Goal: Information Seeking & Learning: Learn about a topic

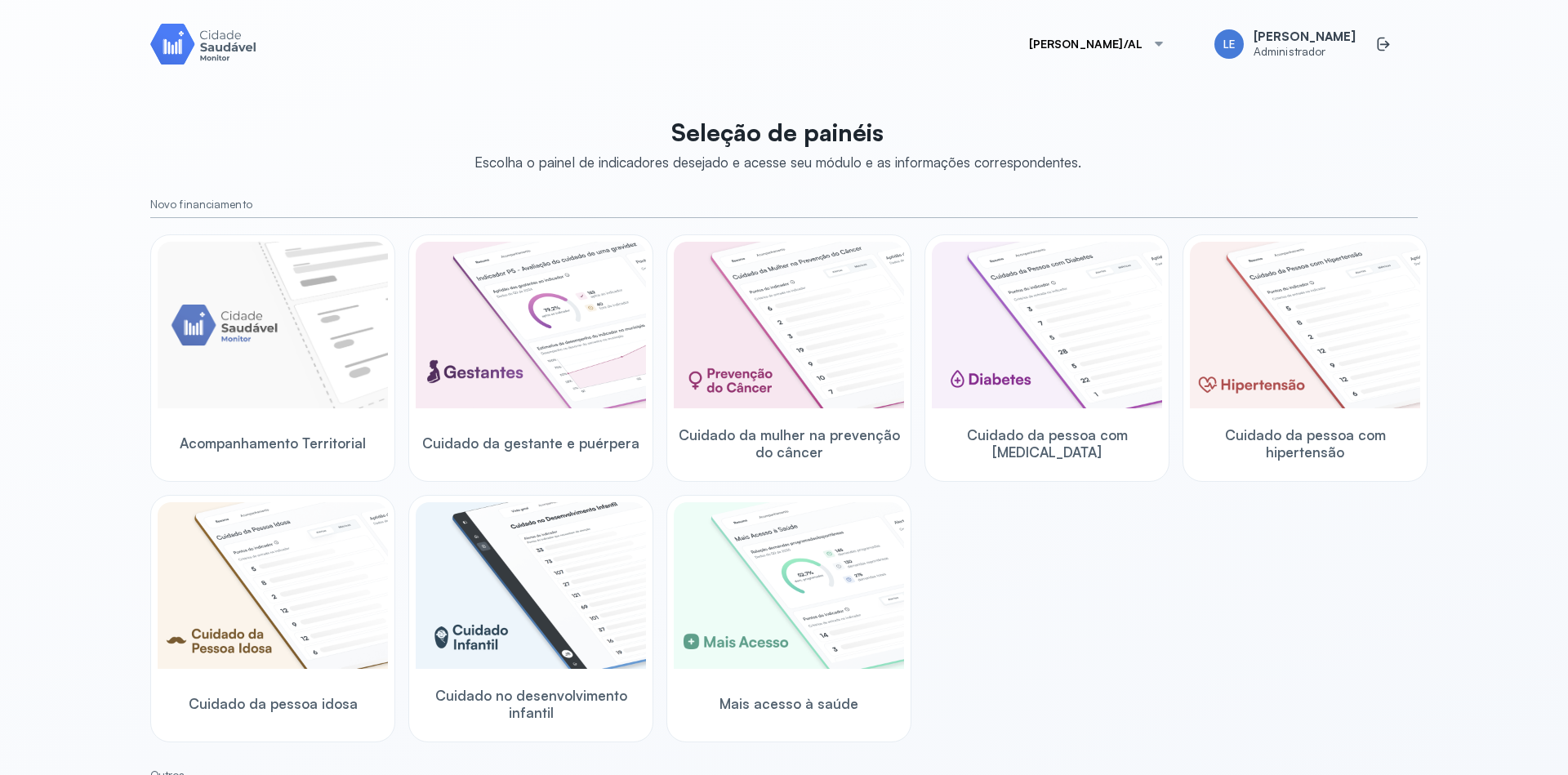
click at [1165, 40] on div at bounding box center [1159, 44] width 14 height 14
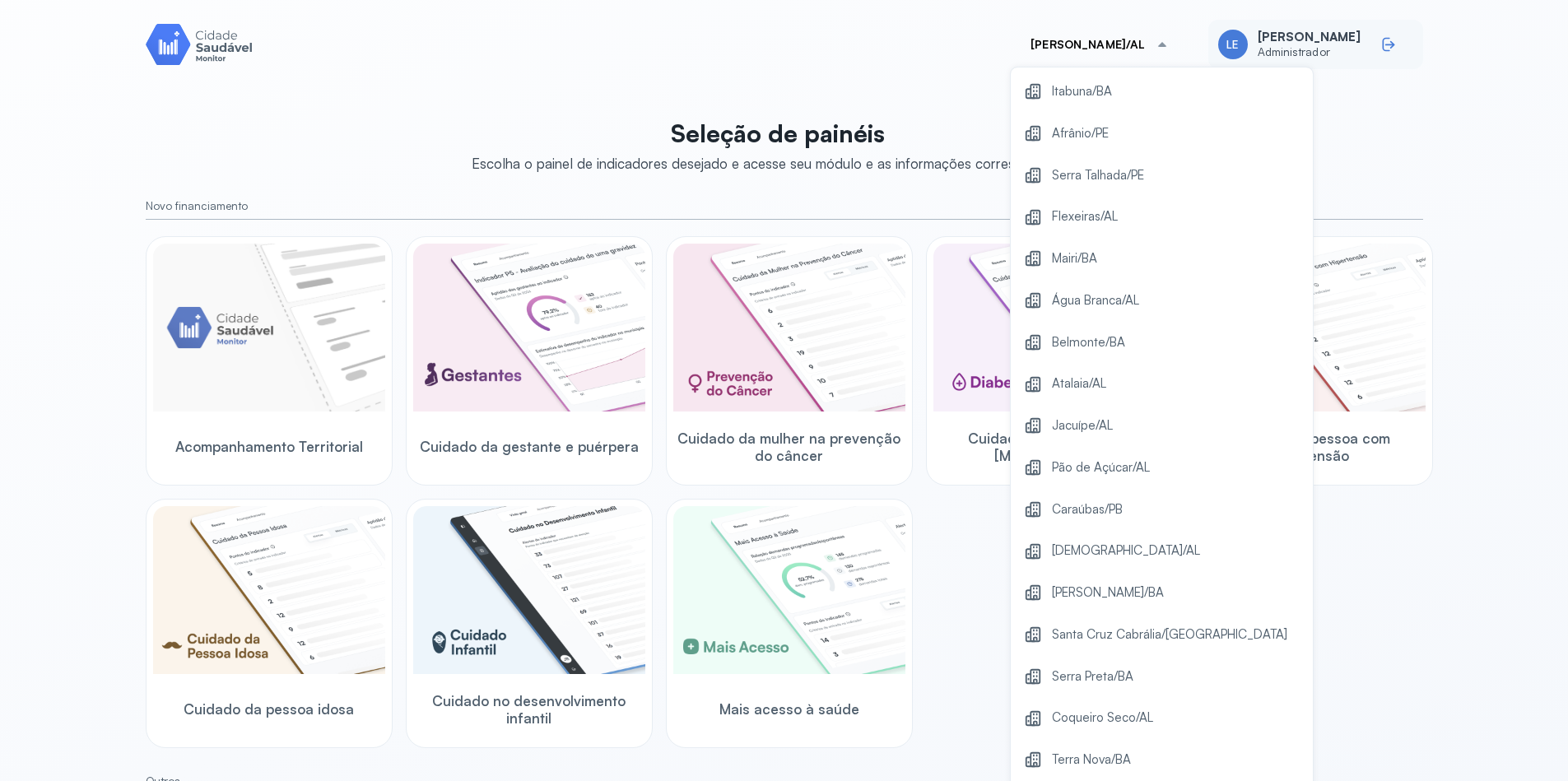
click at [1384, 44] on icon at bounding box center [1388, 44] width 16 height 16
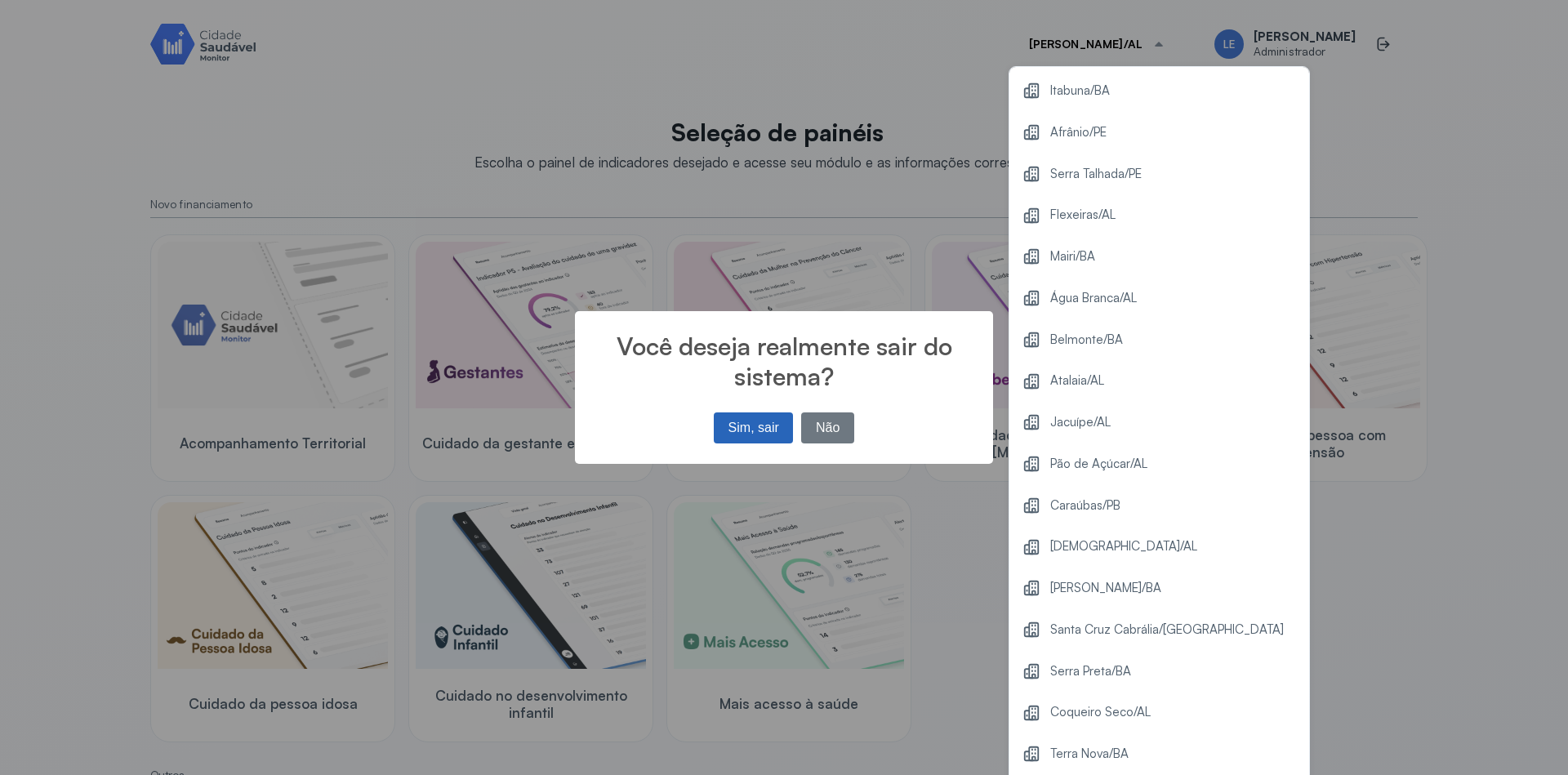
click at [751, 425] on button "Sim, sair" at bounding box center [754, 428] width 79 height 31
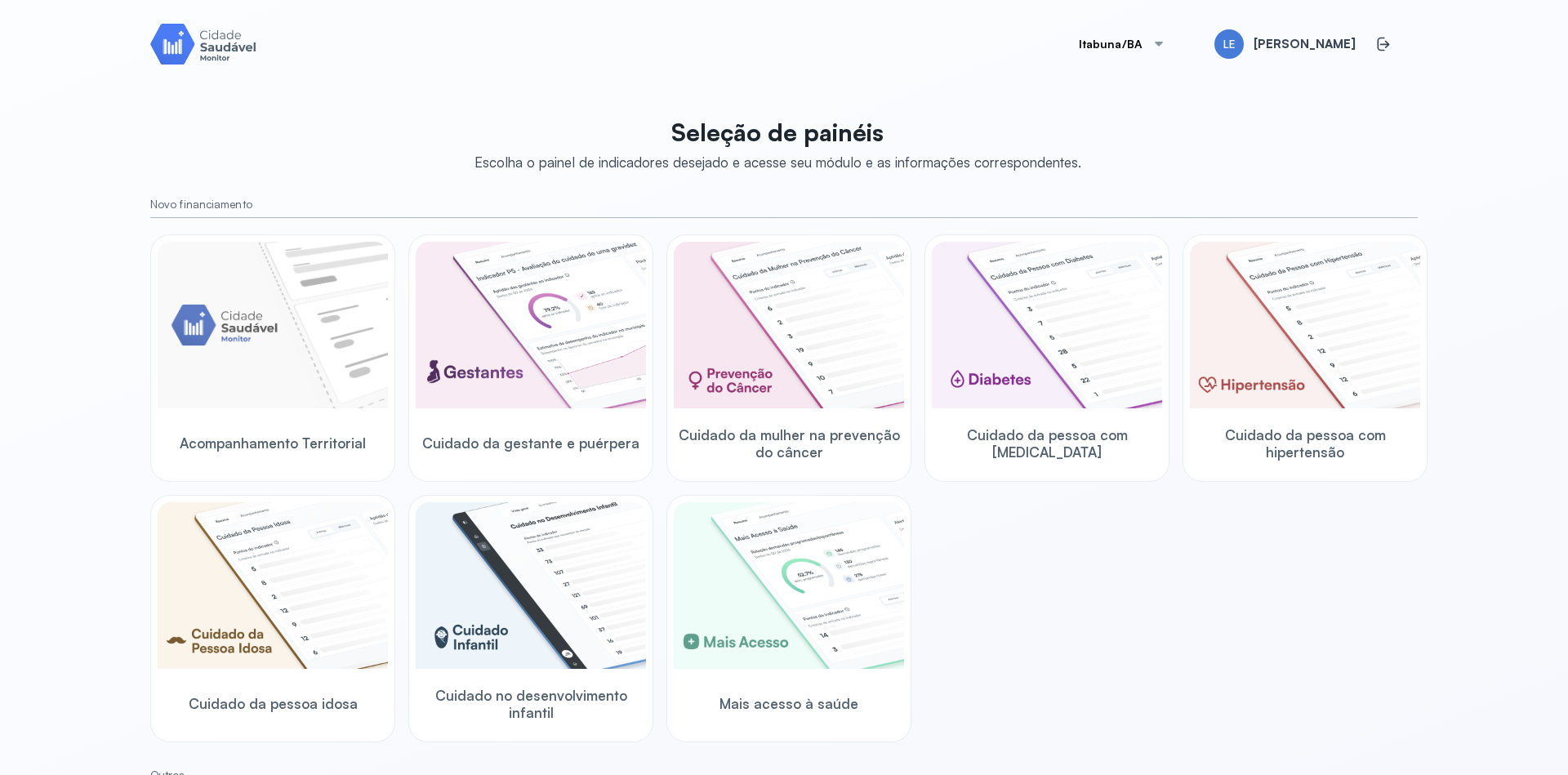
click at [1167, 34] on button "Itabuna/BA" at bounding box center [1122, 44] width 127 height 32
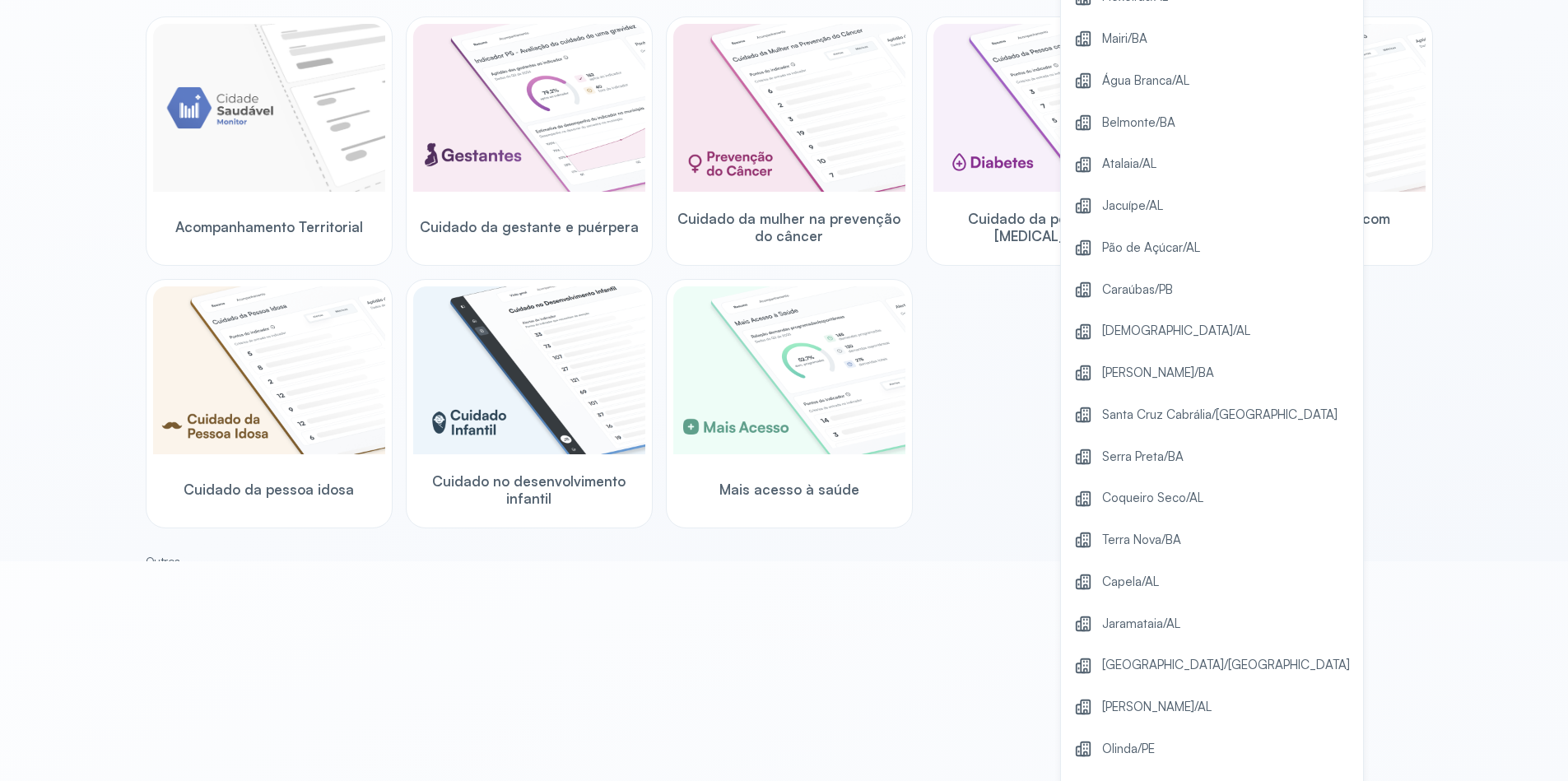
scroll to position [337, 0]
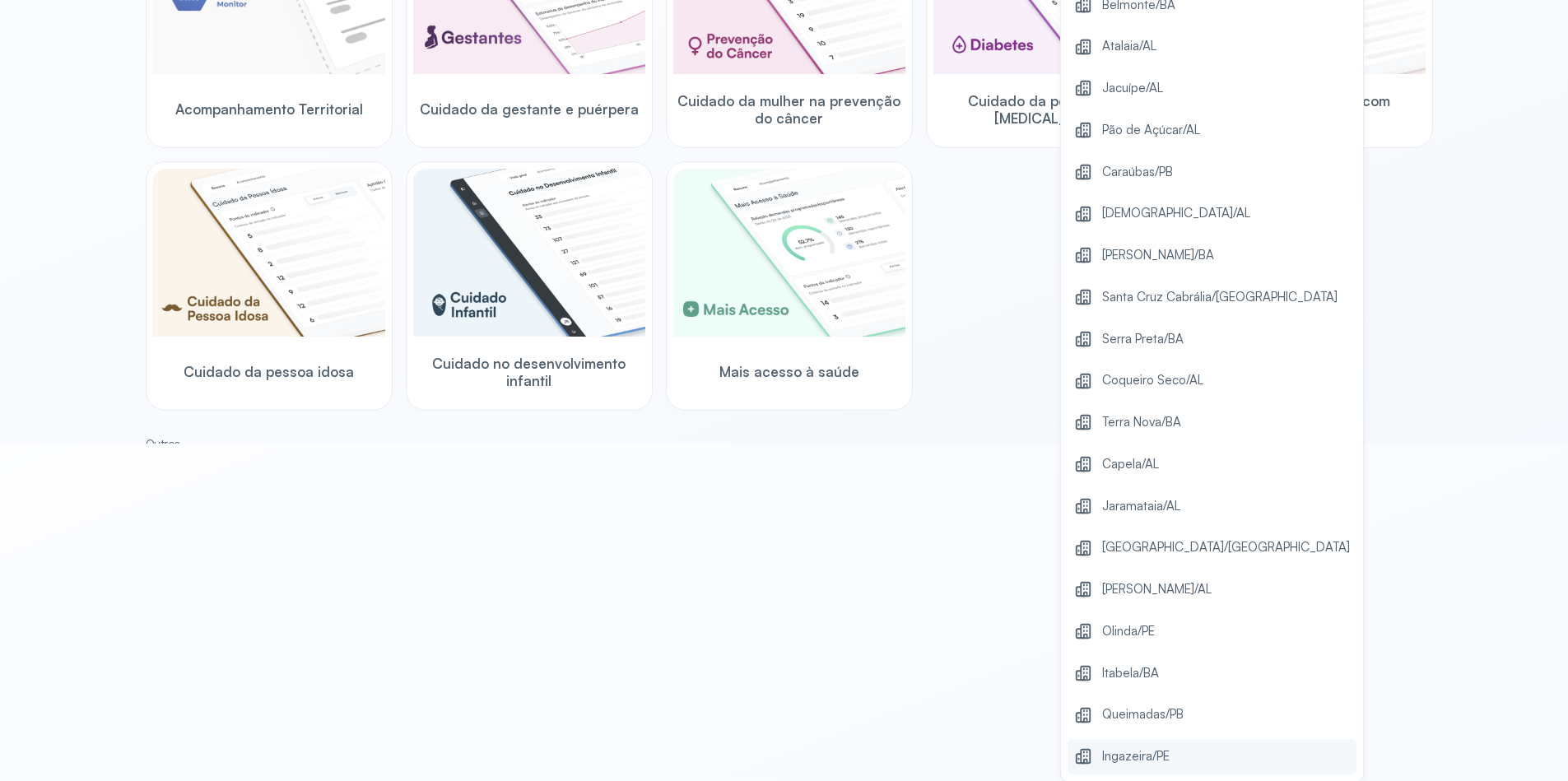
click at [1161, 766] on span "Ingazeira/PE" at bounding box center [1135, 757] width 67 height 22
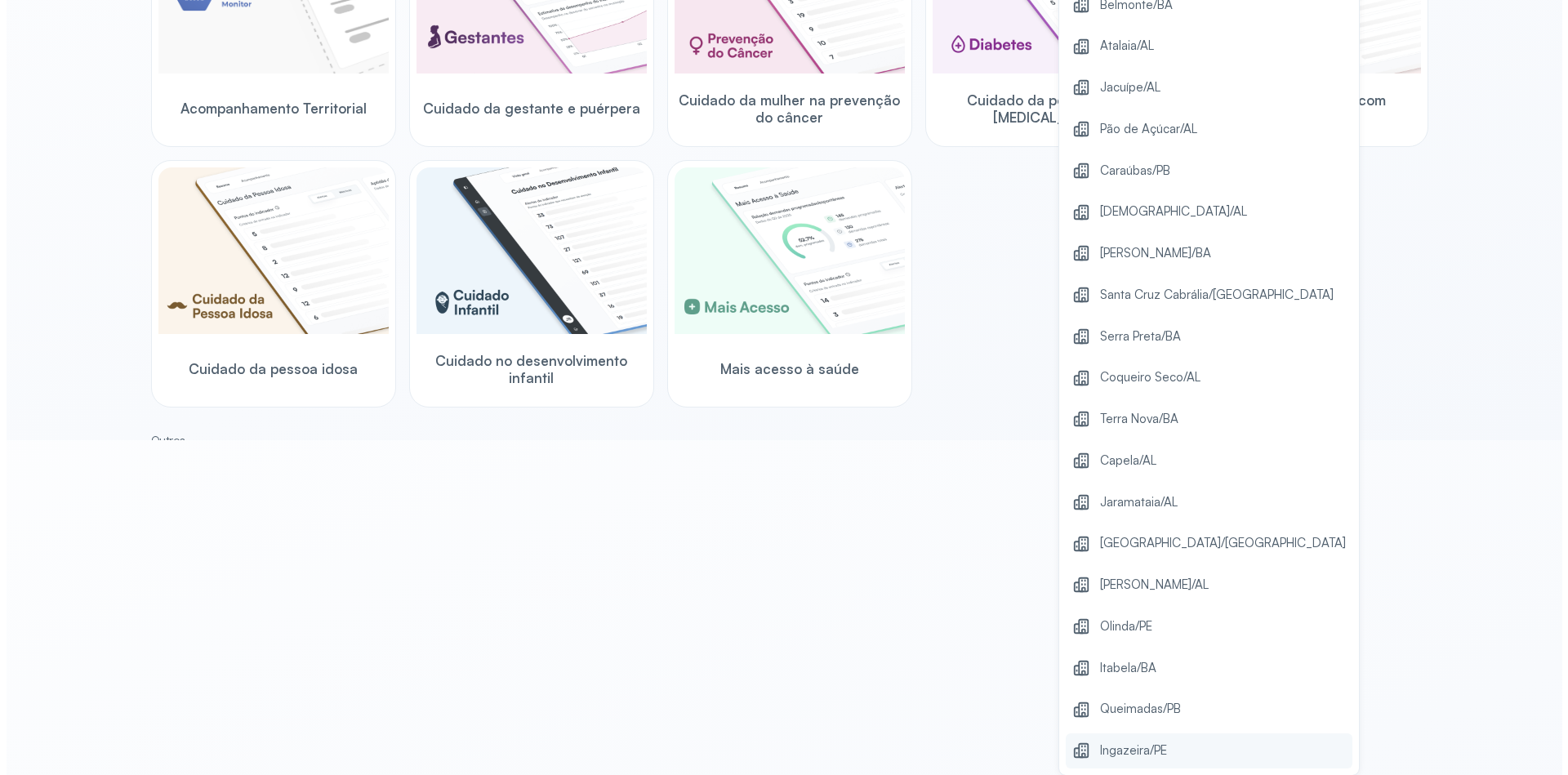
scroll to position [0, 0]
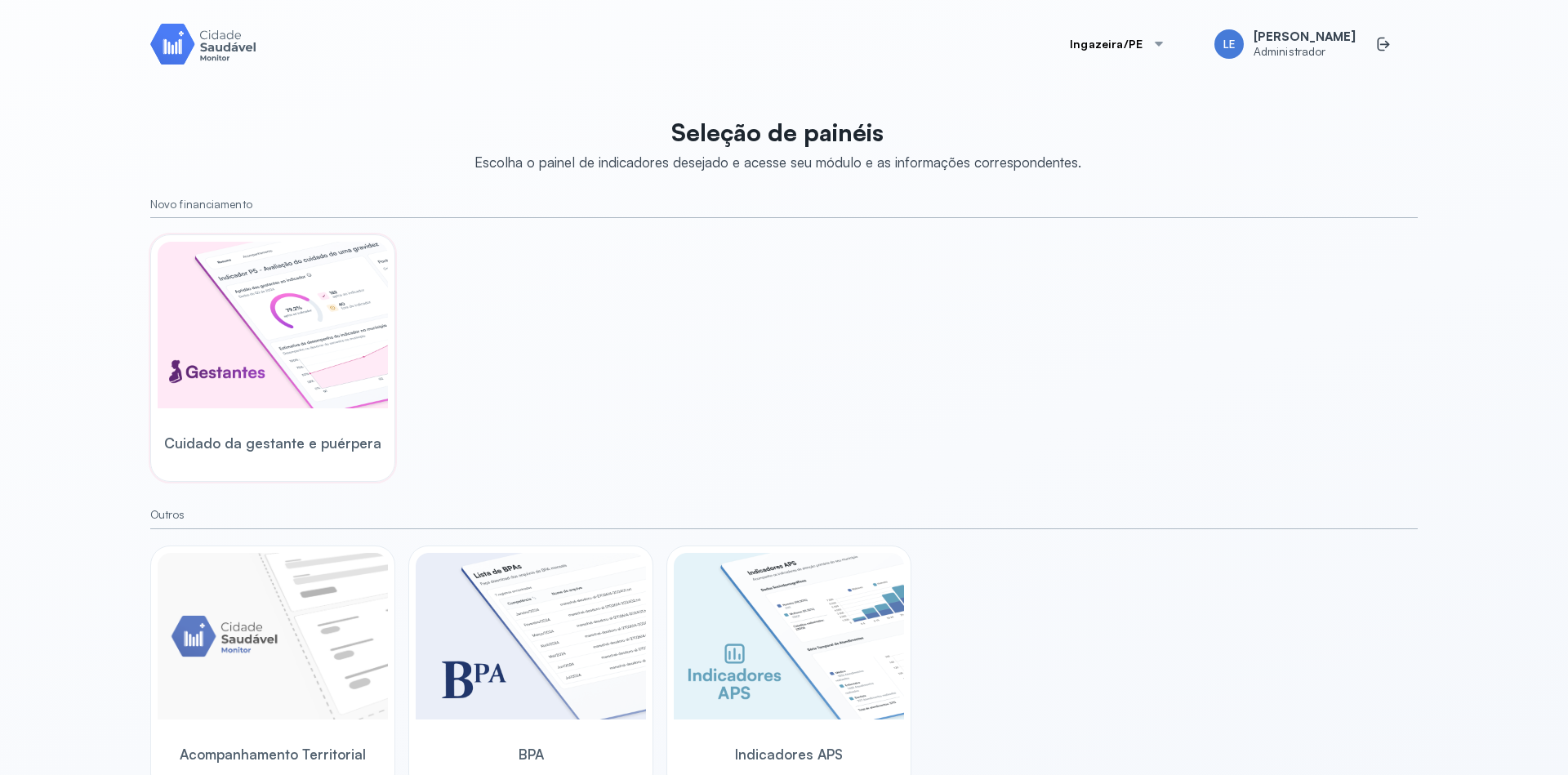
click at [222, 410] on div at bounding box center [273, 326] width 231 height 170
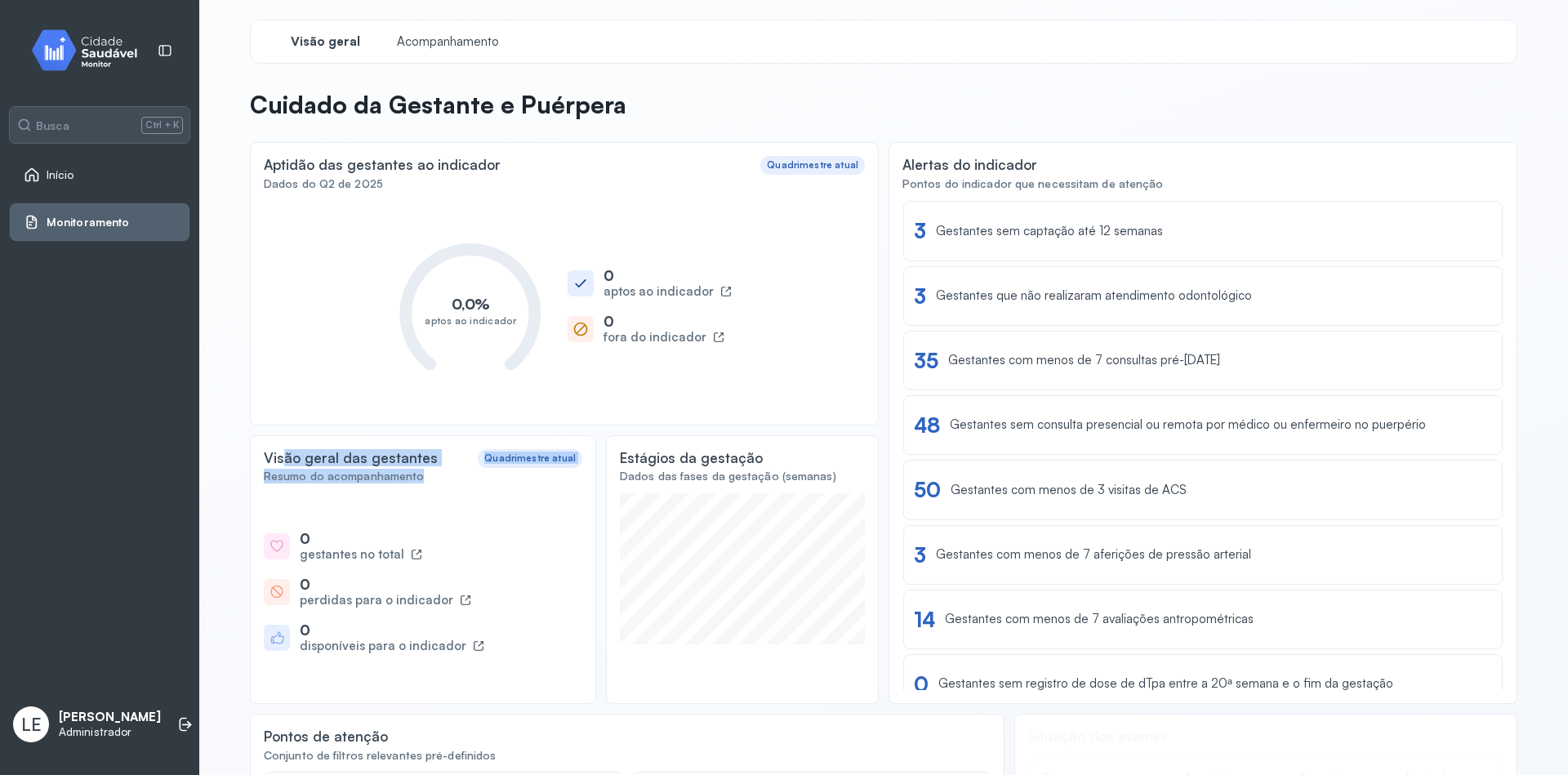
drag, startPoint x: 276, startPoint y: 455, endPoint x: 347, endPoint y: 491, distance: 79.6
click at [338, 486] on div "Visão [PERSON_NAME] gestantes Quadrimestre atual Resumo do acompanhamento 0 ges…" at bounding box center [422, 569] width 347 height 268
click at [369, 495] on div "0 gestantes no total 0 perdidas para o indicador 0 disponíveis para o indicador" at bounding box center [423, 591] width 319 height 197
click at [465, 35] on span "Acompanhamento" at bounding box center [448, 41] width 112 height 15
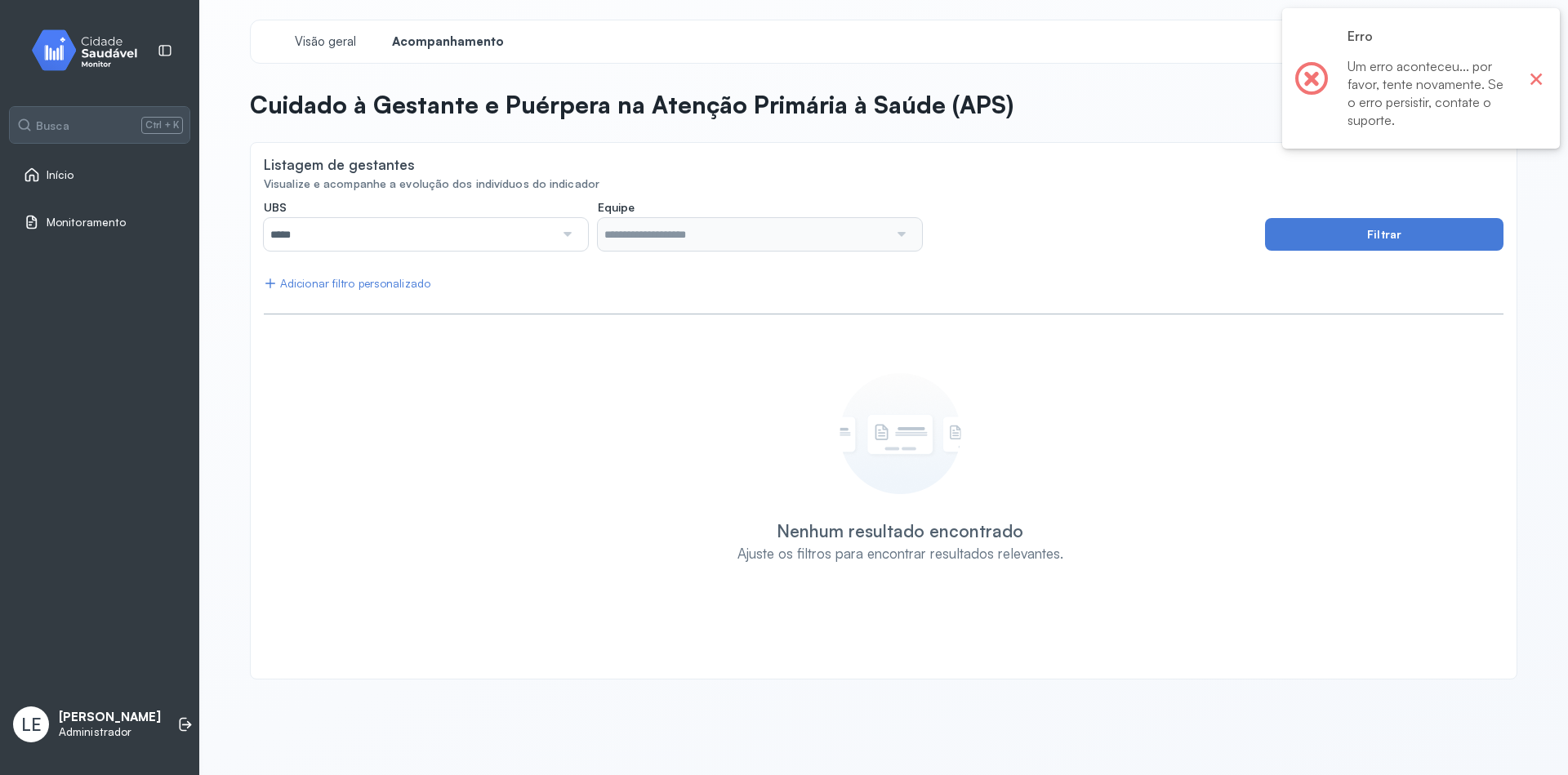
click at [1538, 83] on button "×" at bounding box center [1536, 78] width 22 height 22
click at [291, 42] on span "Visão geral" at bounding box center [325, 41] width 69 height 15
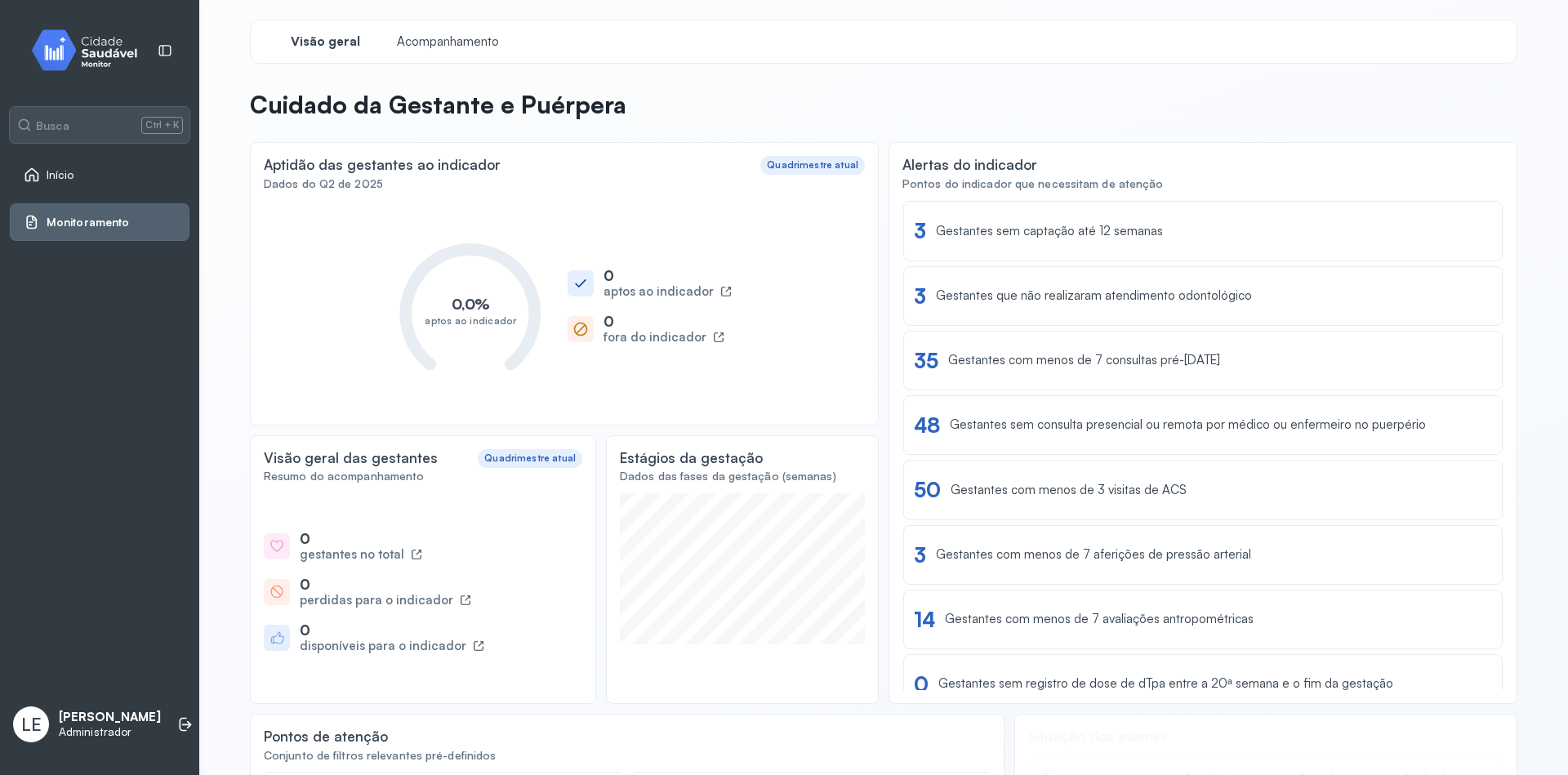
click at [55, 162] on div "Início" at bounding box center [100, 175] width 180 height 38
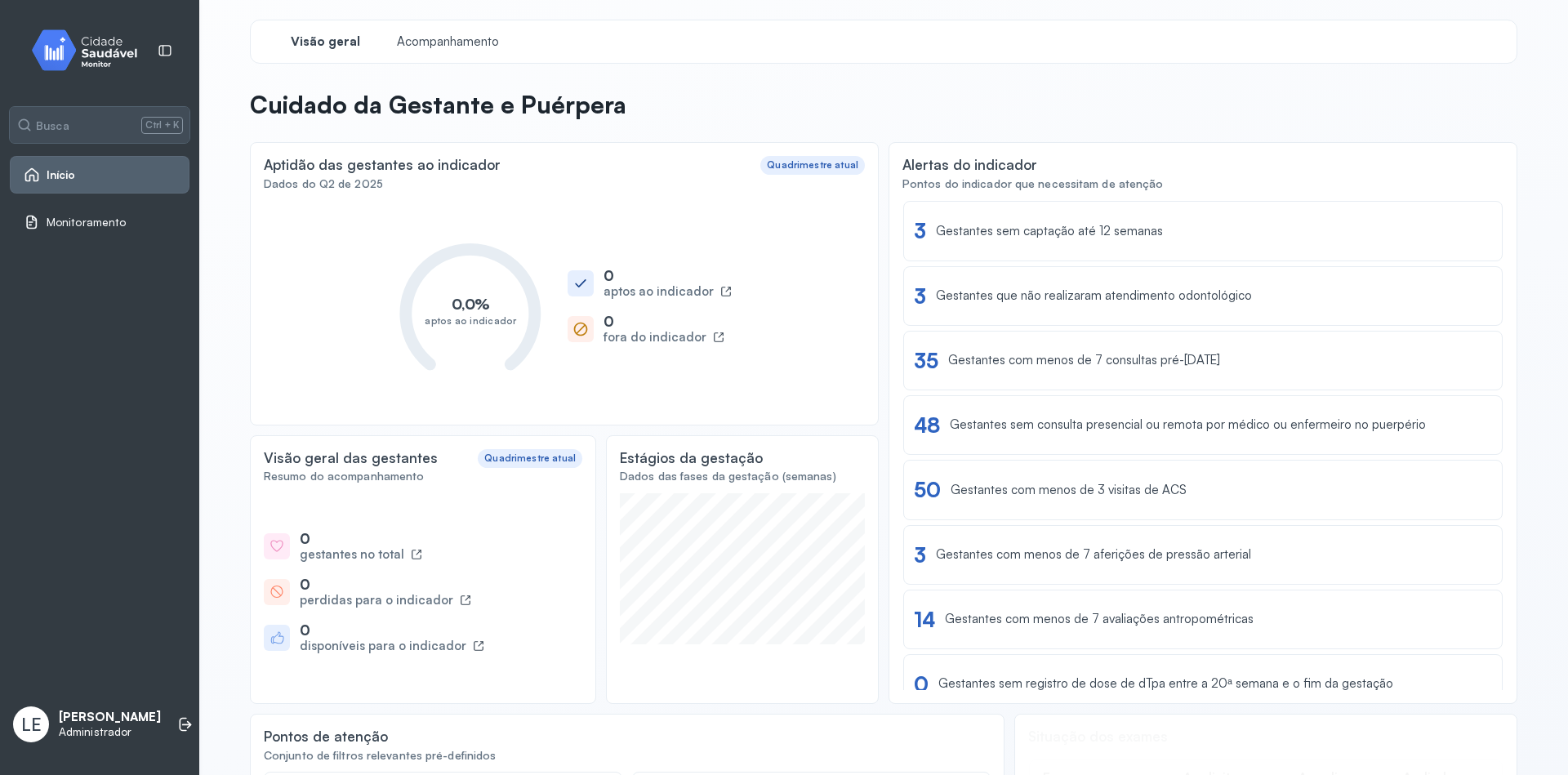
click at [58, 172] on span "Início" at bounding box center [61, 175] width 30 height 14
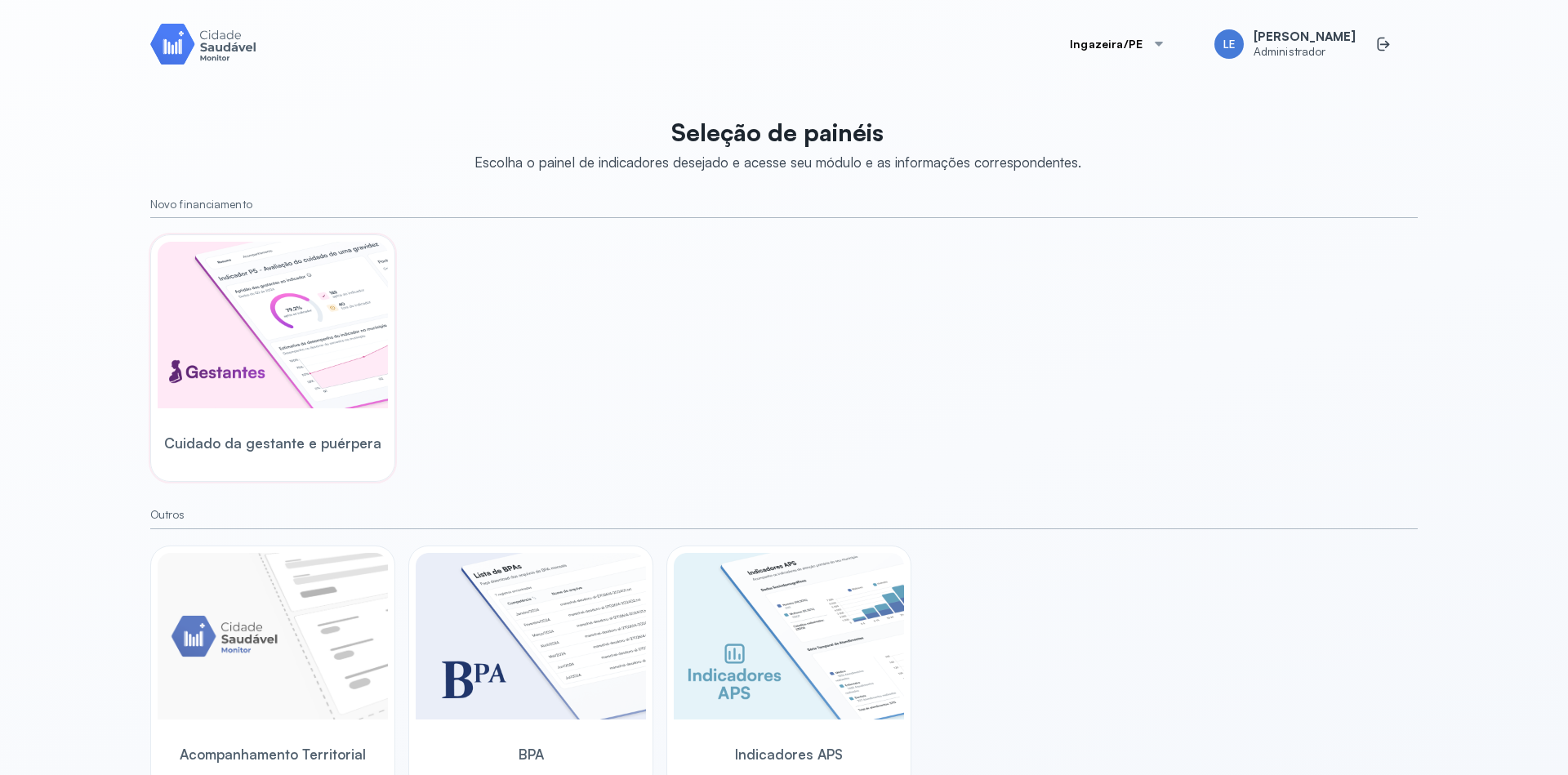
click at [285, 277] on img at bounding box center [273, 324] width 231 height 167
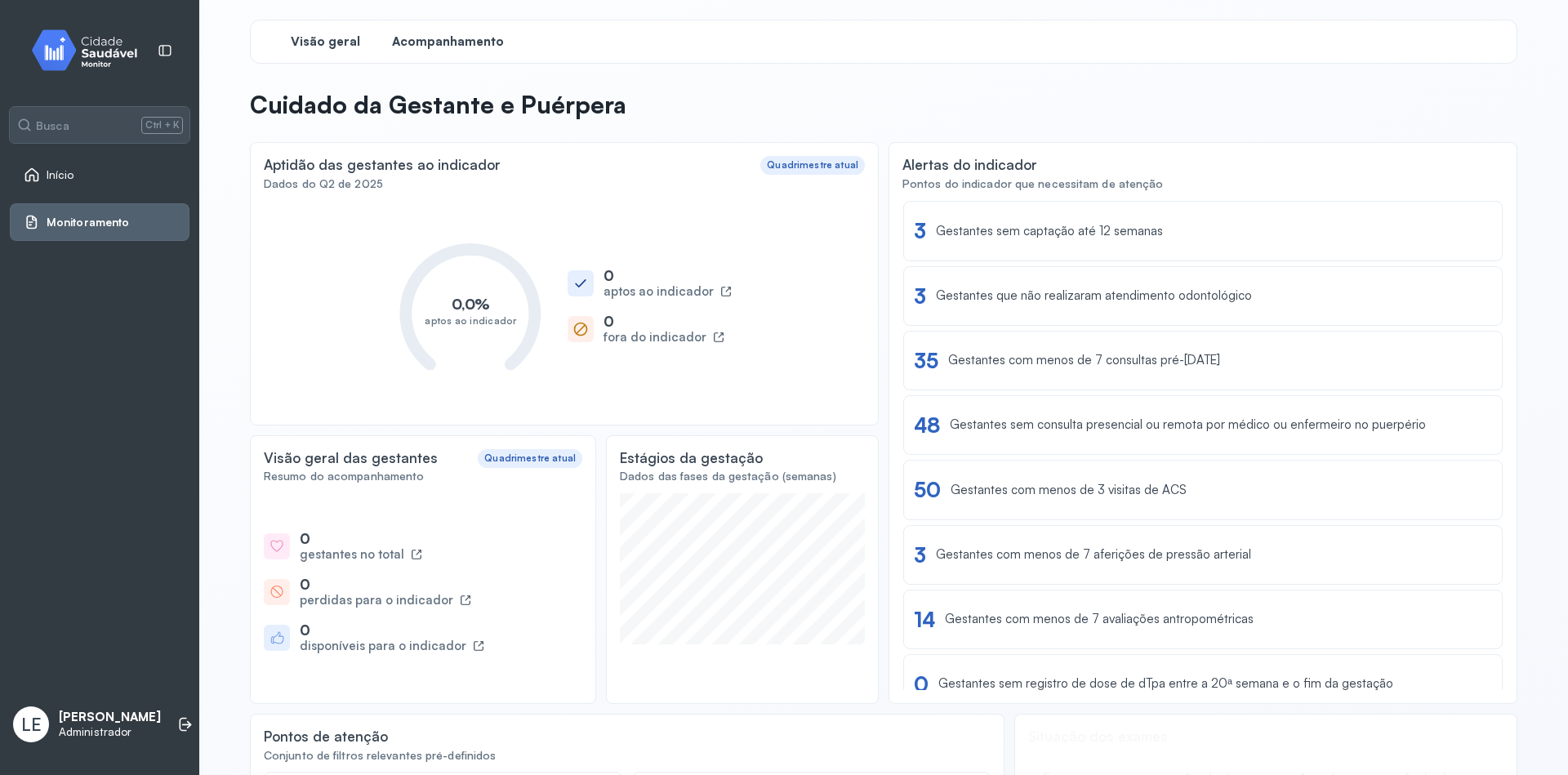
click at [421, 35] on span "Acompanhamento" at bounding box center [448, 41] width 112 height 15
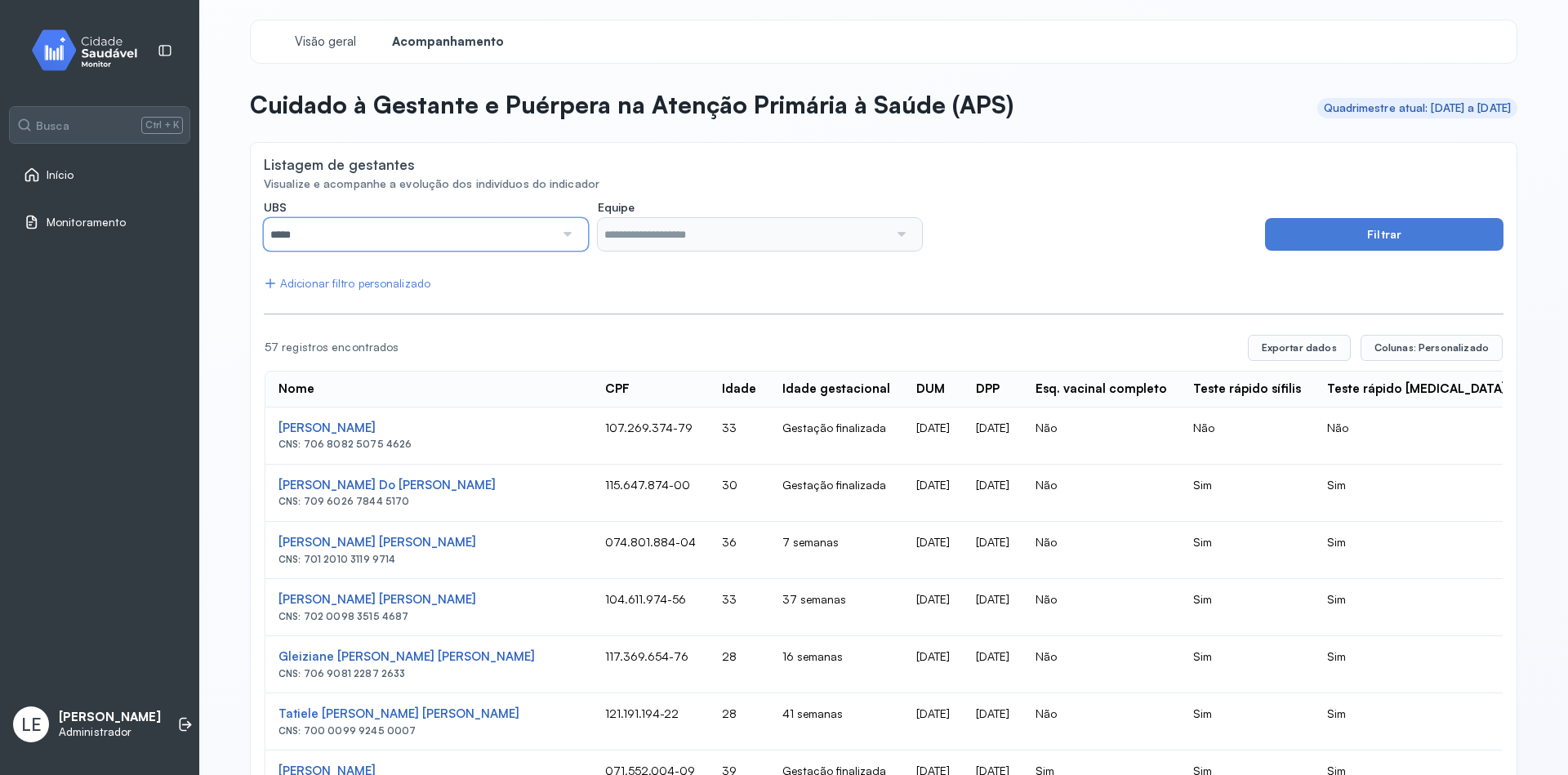
click at [468, 241] on input "*****" at bounding box center [409, 234] width 291 height 32
click at [294, 43] on span "Visão geral" at bounding box center [325, 41] width 69 height 15
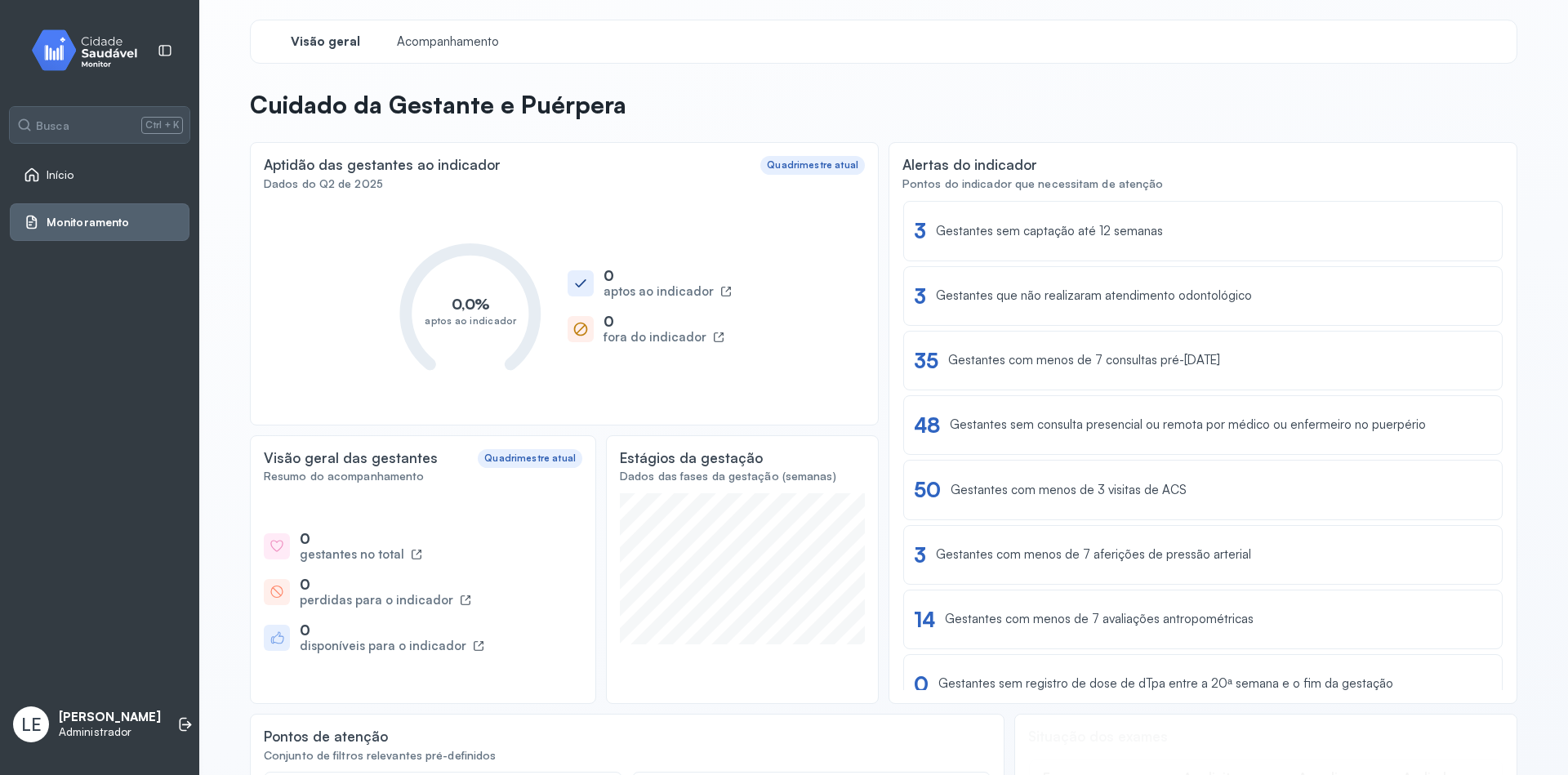
click at [721, 292] on icon at bounding box center [726, 291] width 12 height 12
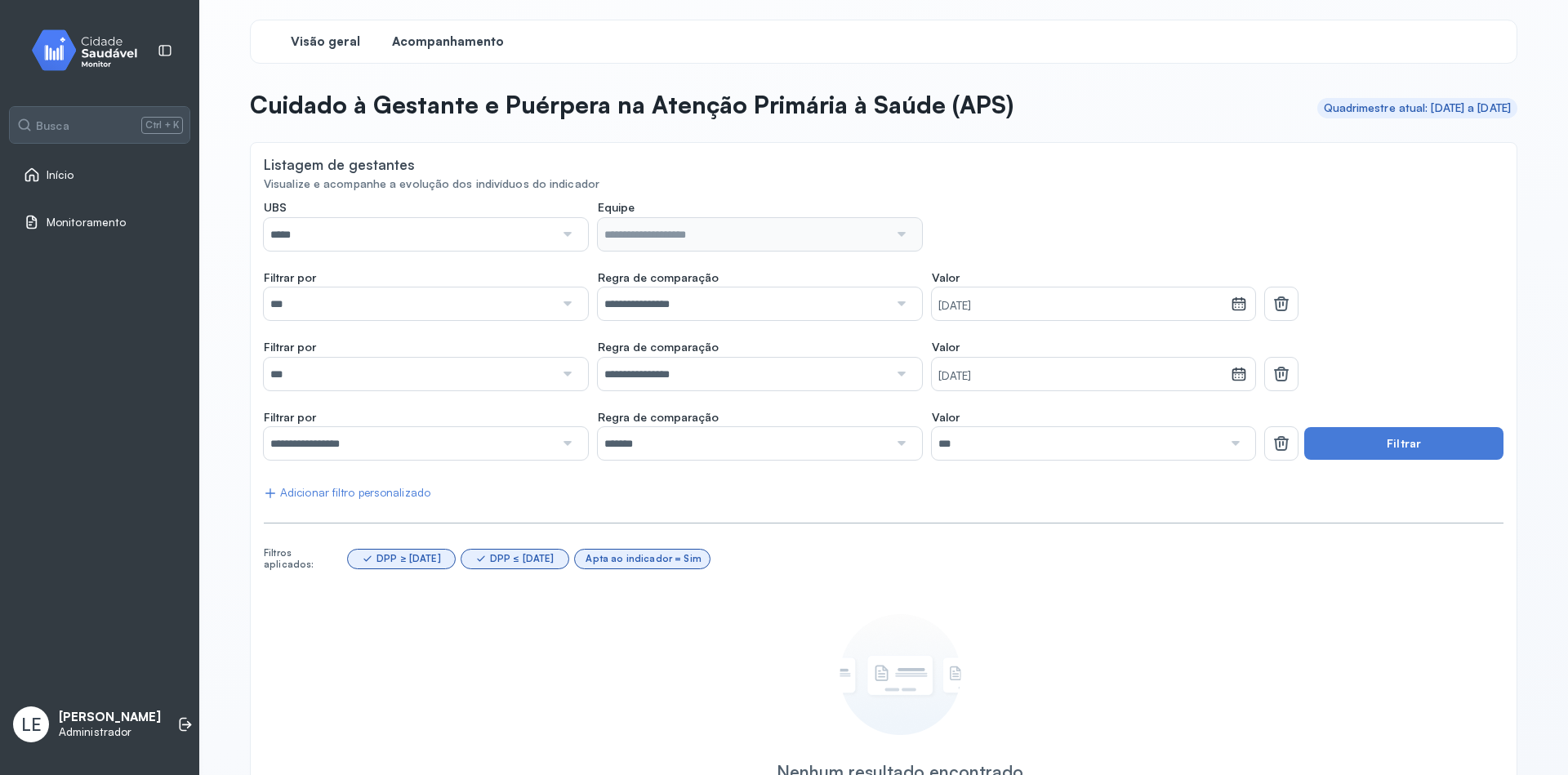
click at [345, 40] on span "Visão geral" at bounding box center [325, 41] width 69 height 15
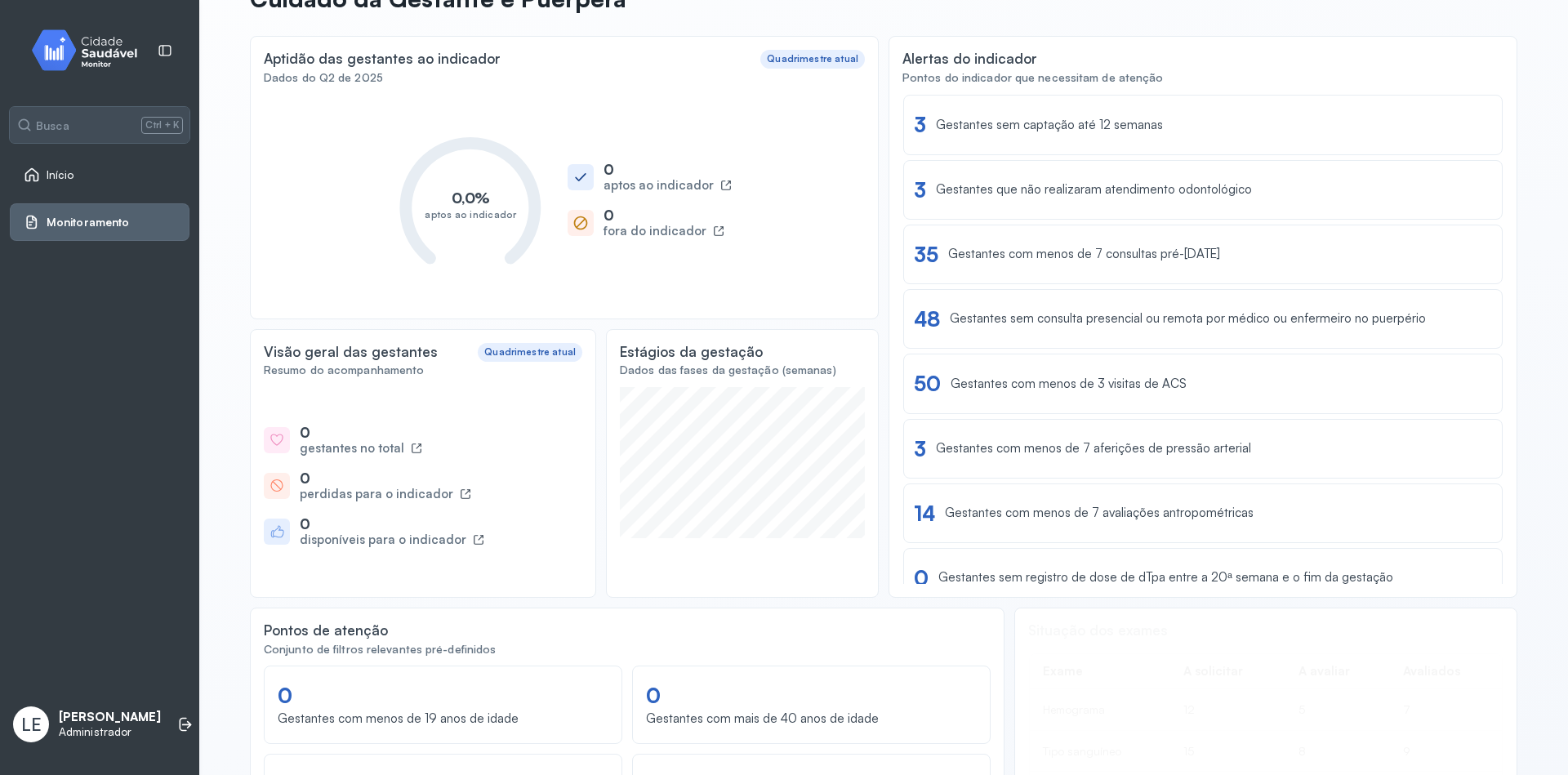
scroll to position [196, 0]
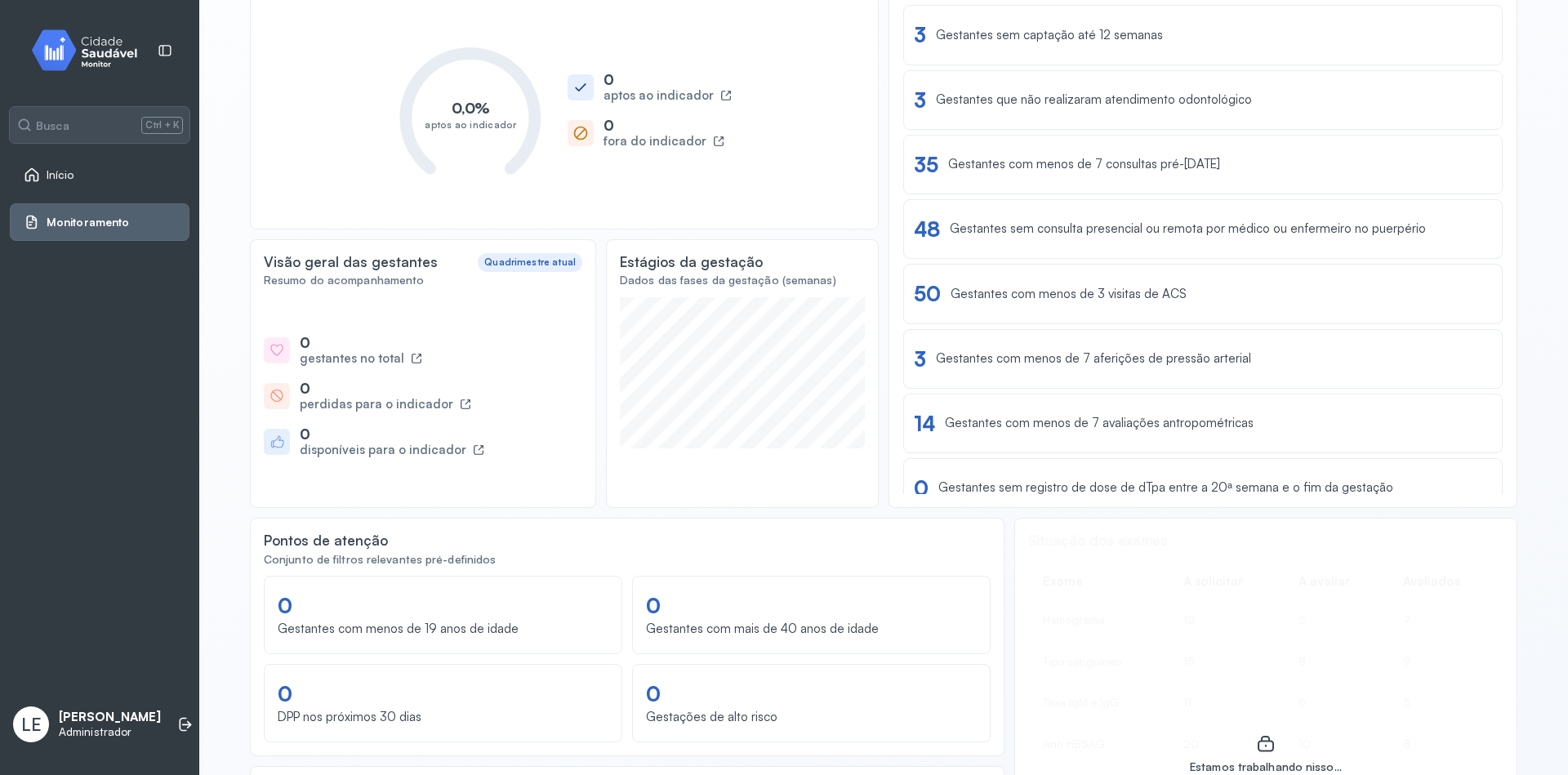
click at [411, 356] on icon at bounding box center [416, 358] width 12 height 12
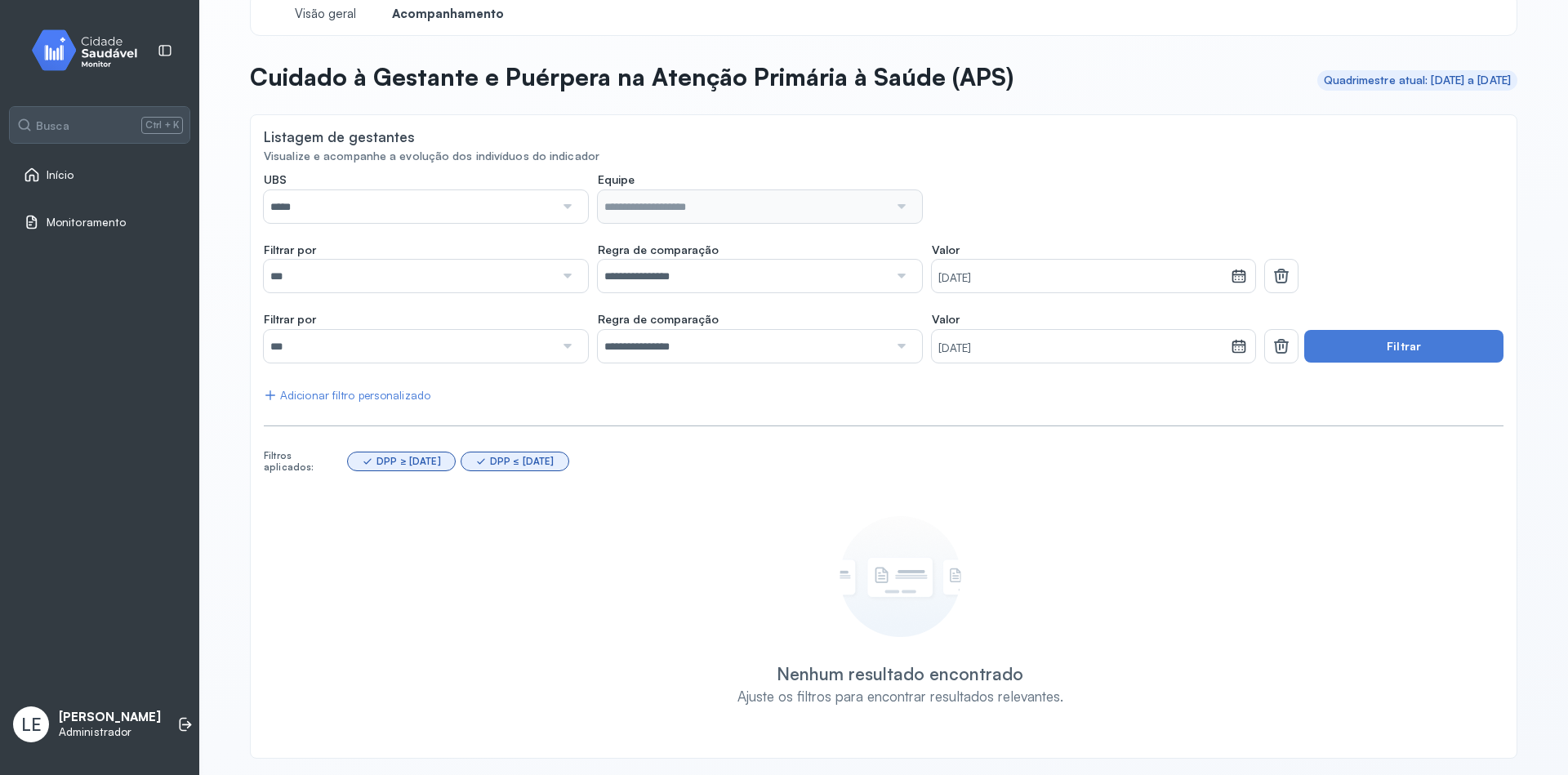
scroll to position [31, 0]
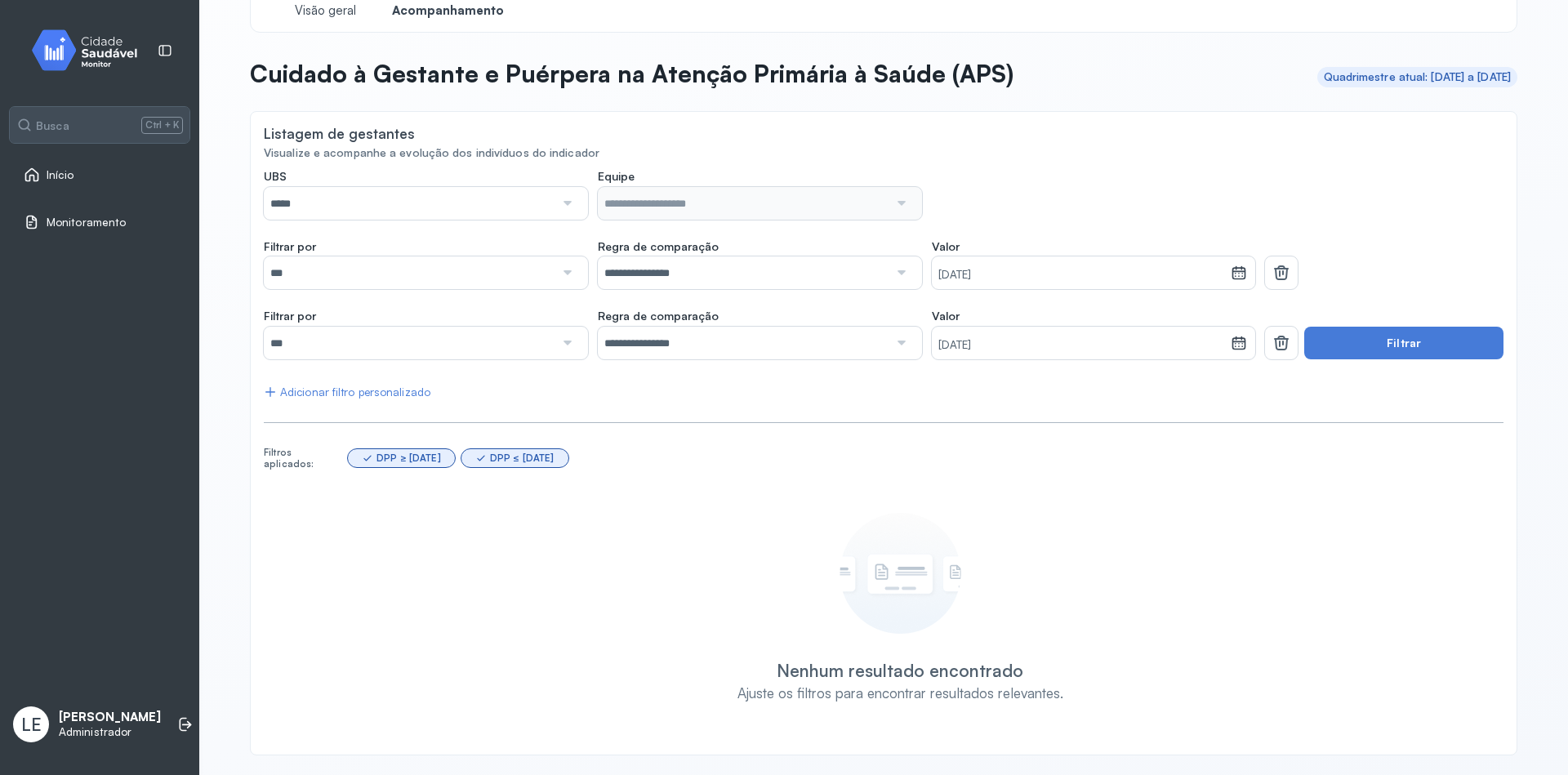
click at [730, 430] on div "UBS ***** Todas ESF Centro I ESF Santa [PERSON_NAME] Emulti Estrategica da Inga…" at bounding box center [884, 455] width 1240 height 572
click at [312, 16] on span "Visão geral" at bounding box center [325, 11] width 69 height 15
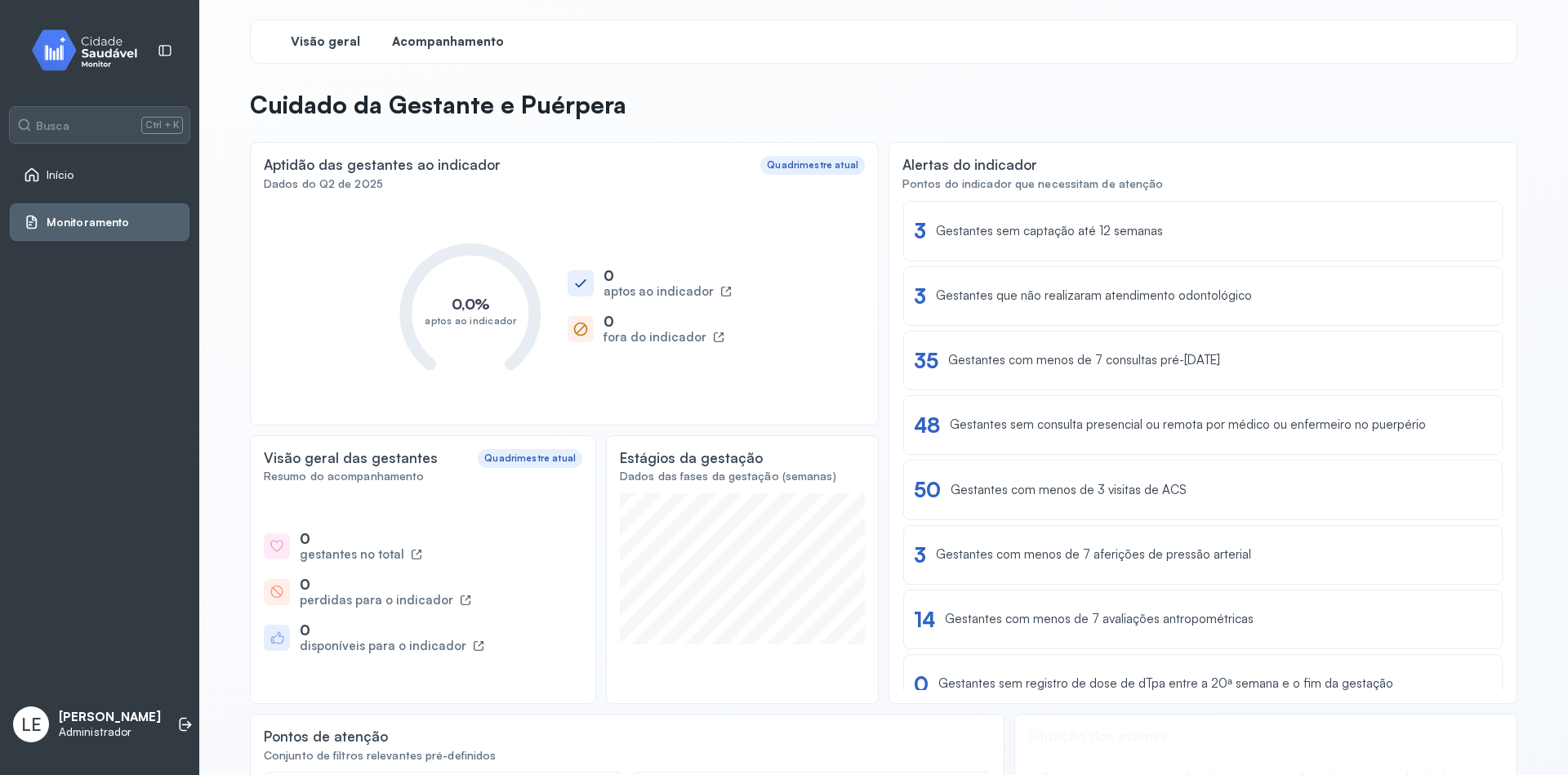
click at [448, 43] on span "Acompanhamento" at bounding box center [448, 41] width 112 height 15
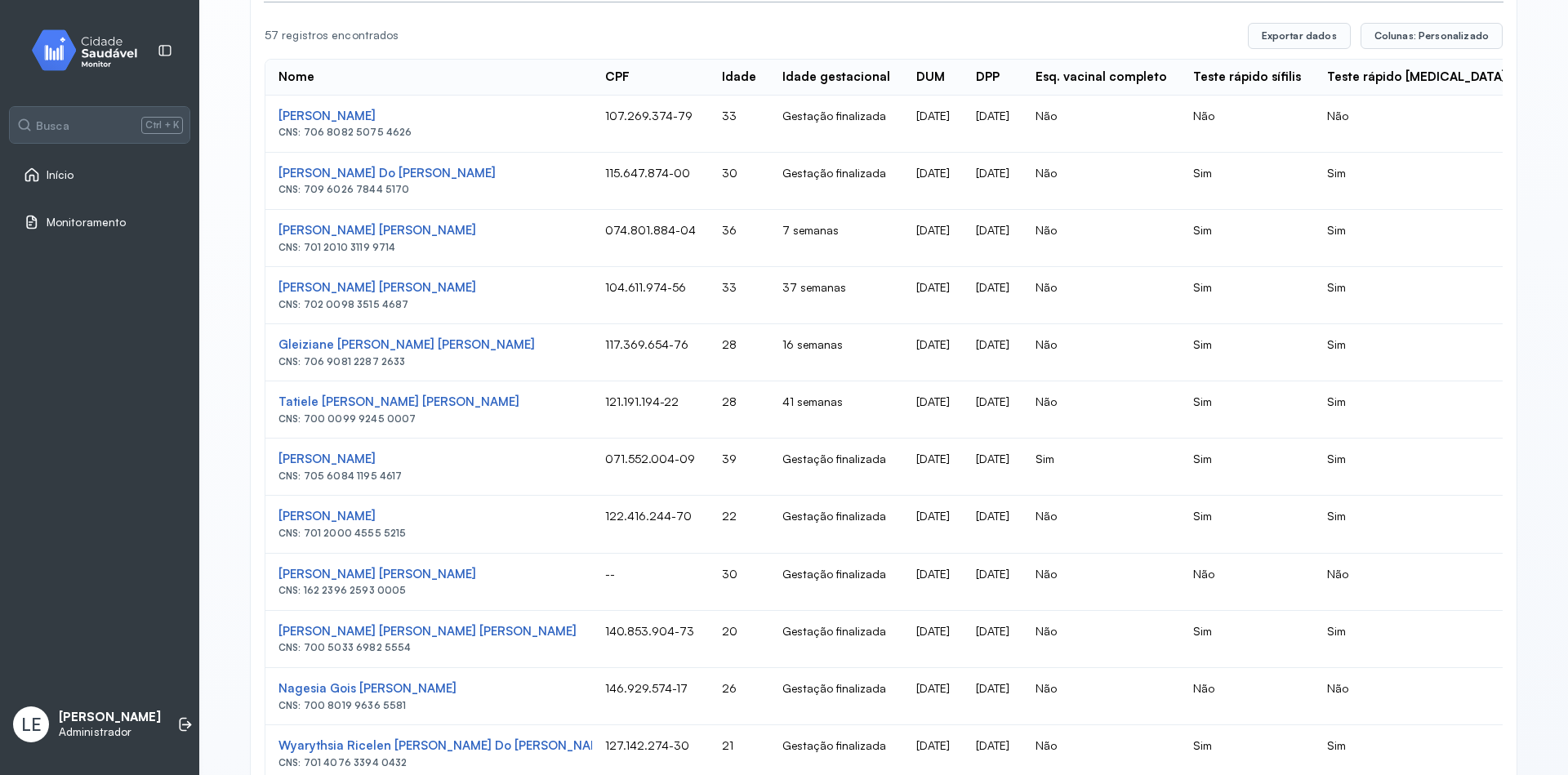
scroll to position [196, 0]
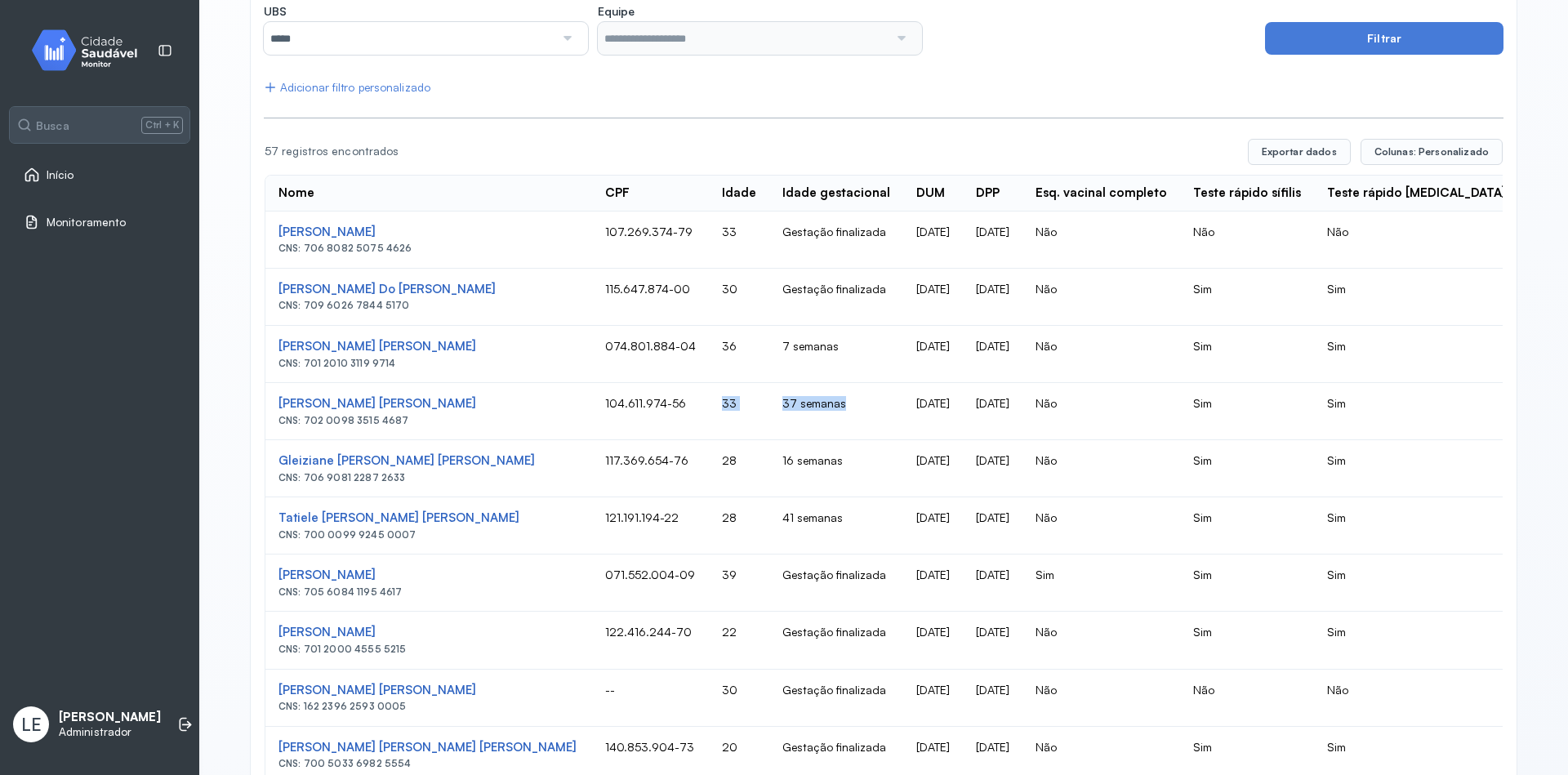
drag, startPoint x: 775, startPoint y: 416, endPoint x: 697, endPoint y: 390, distance: 82.2
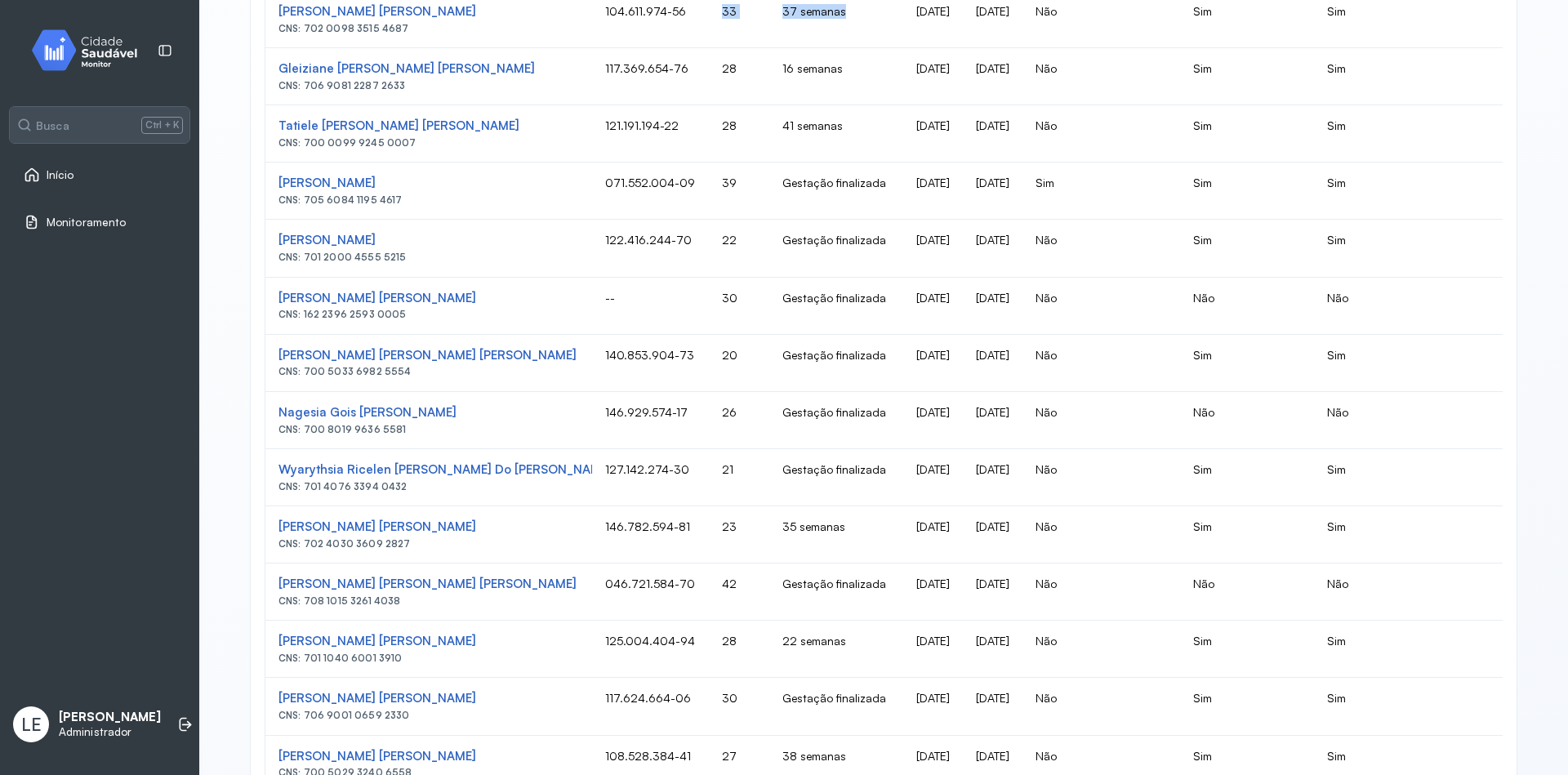
scroll to position [871, 0]
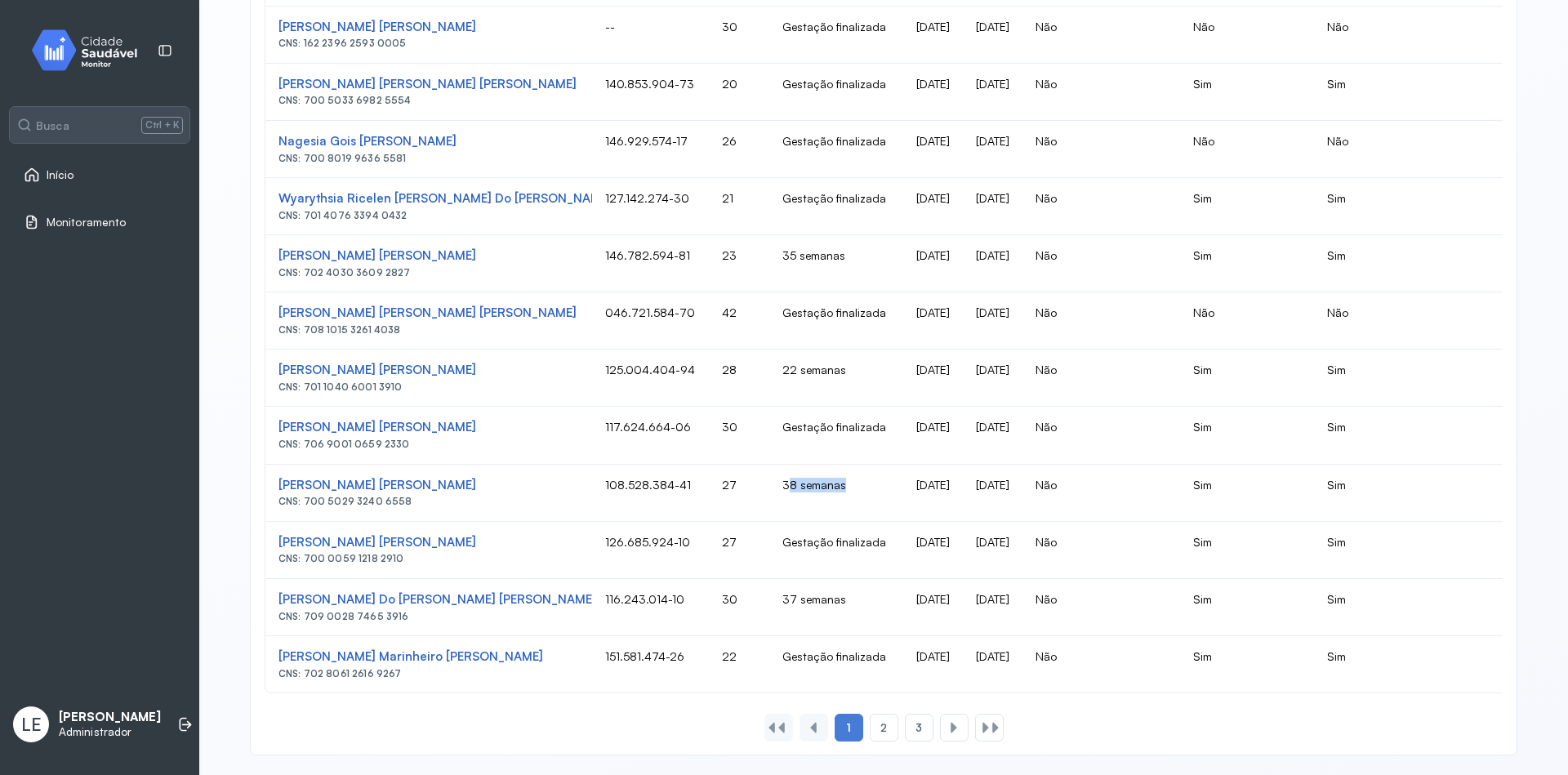
drag, startPoint x: 786, startPoint y: 471, endPoint x: 721, endPoint y: 474, distance: 65.1
click at [769, 474] on td "38 semanas" at bounding box center [836, 492] width 134 height 57
click at [905, 723] on div "2" at bounding box center [920, 727] width 29 height 28
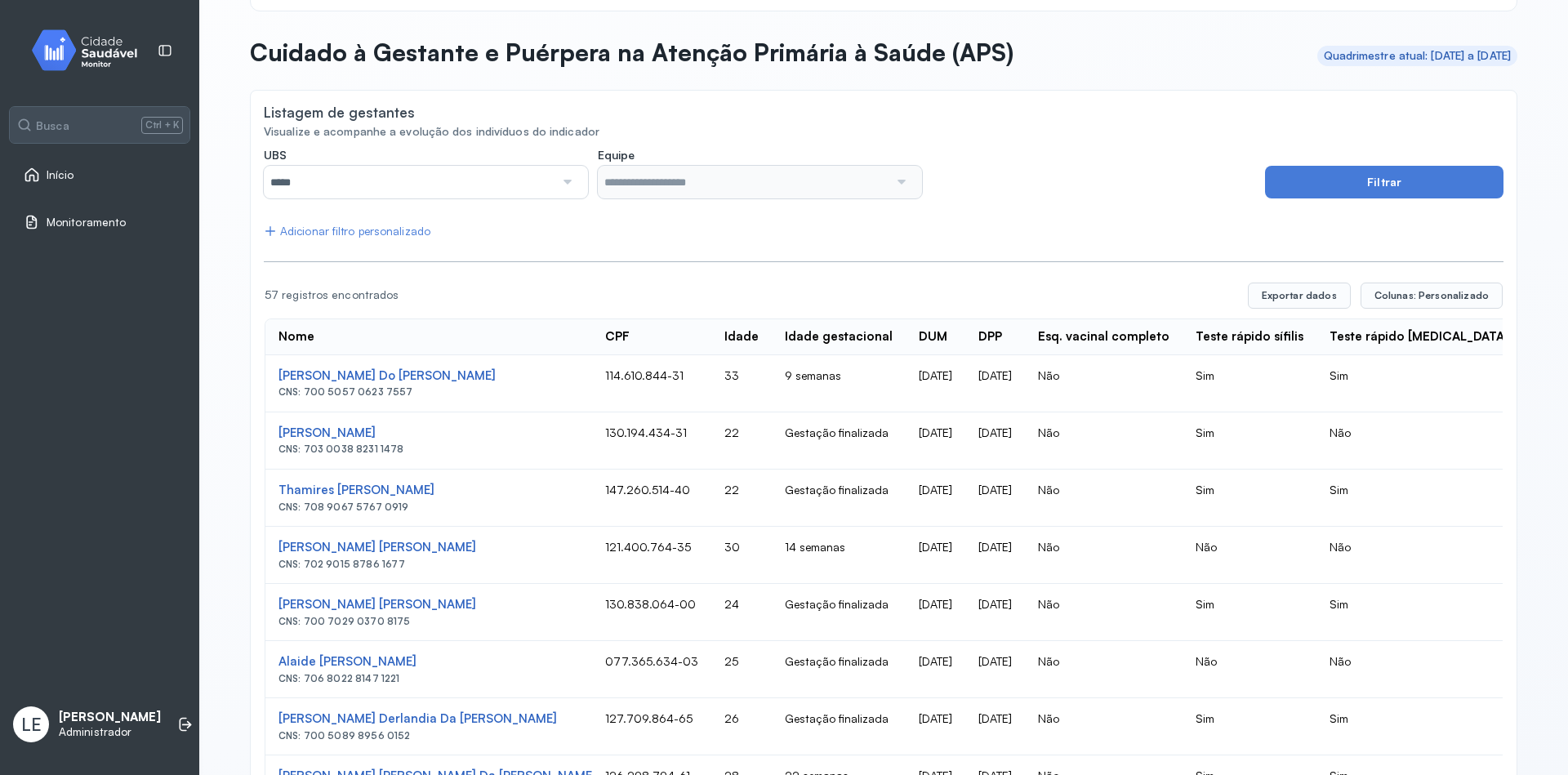
scroll to position [0, 0]
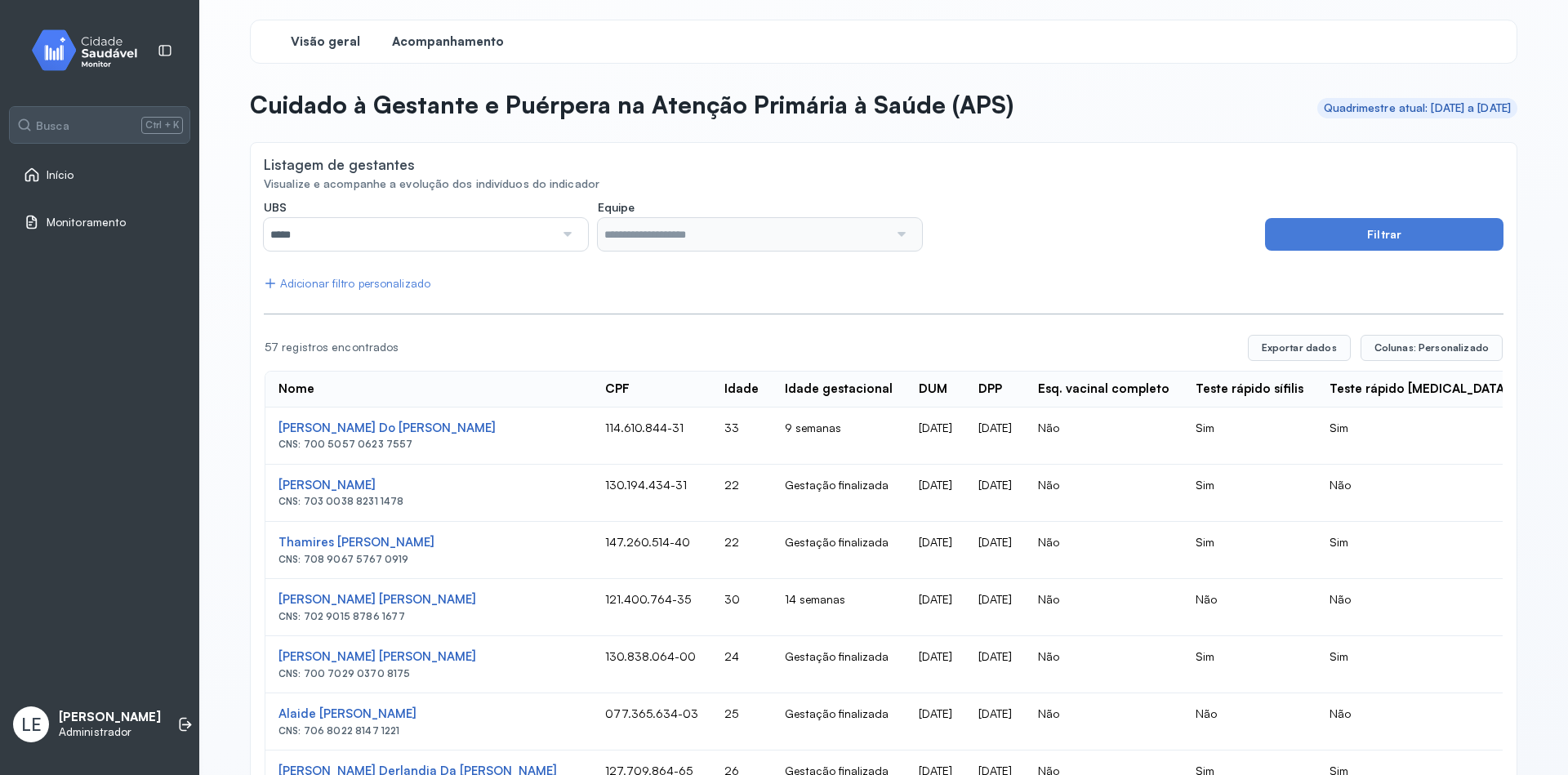
click at [347, 39] on span "Visão geral" at bounding box center [325, 41] width 69 height 15
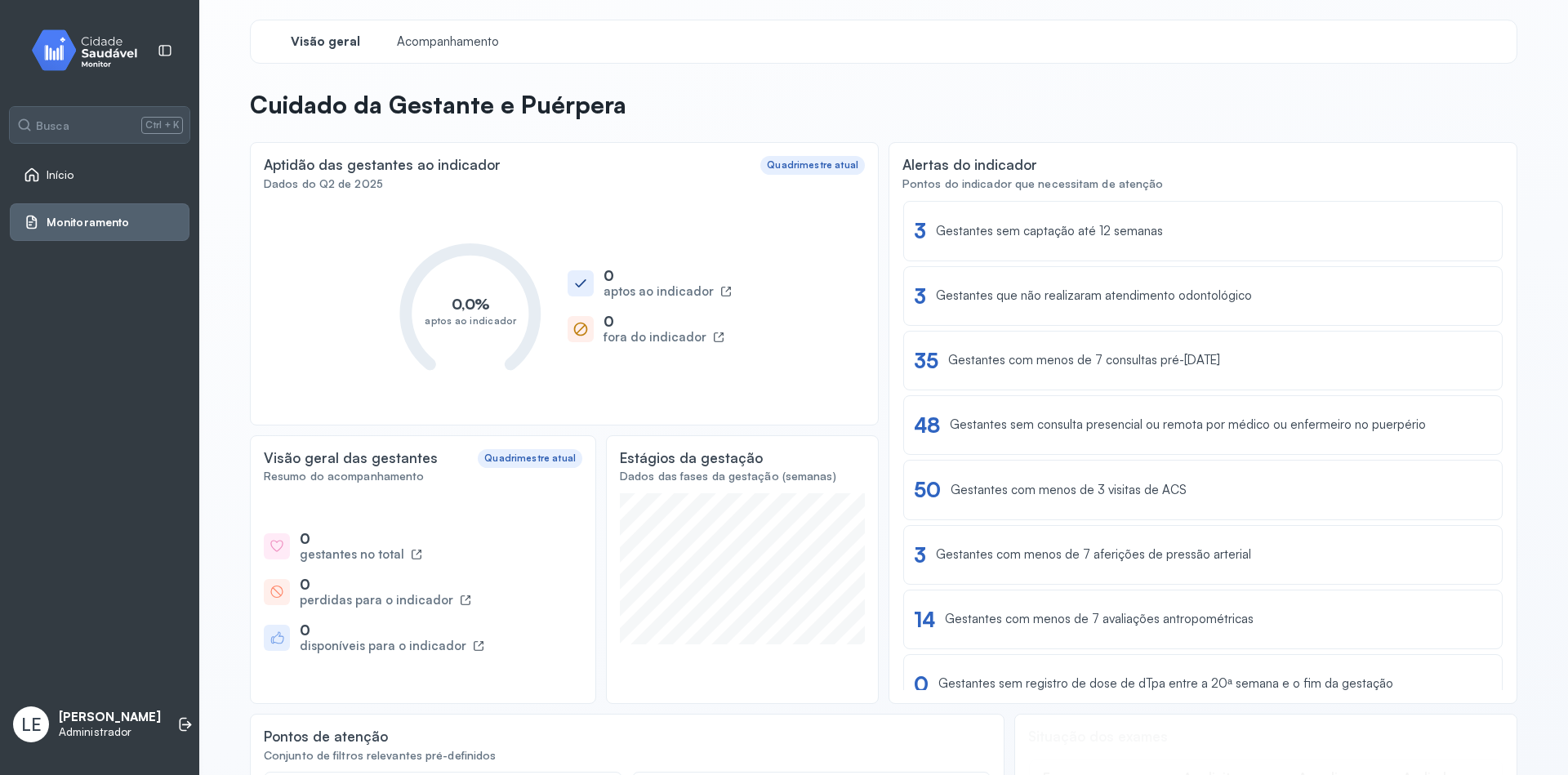
click at [77, 179] on link "Início" at bounding box center [99, 175] width 152 height 16
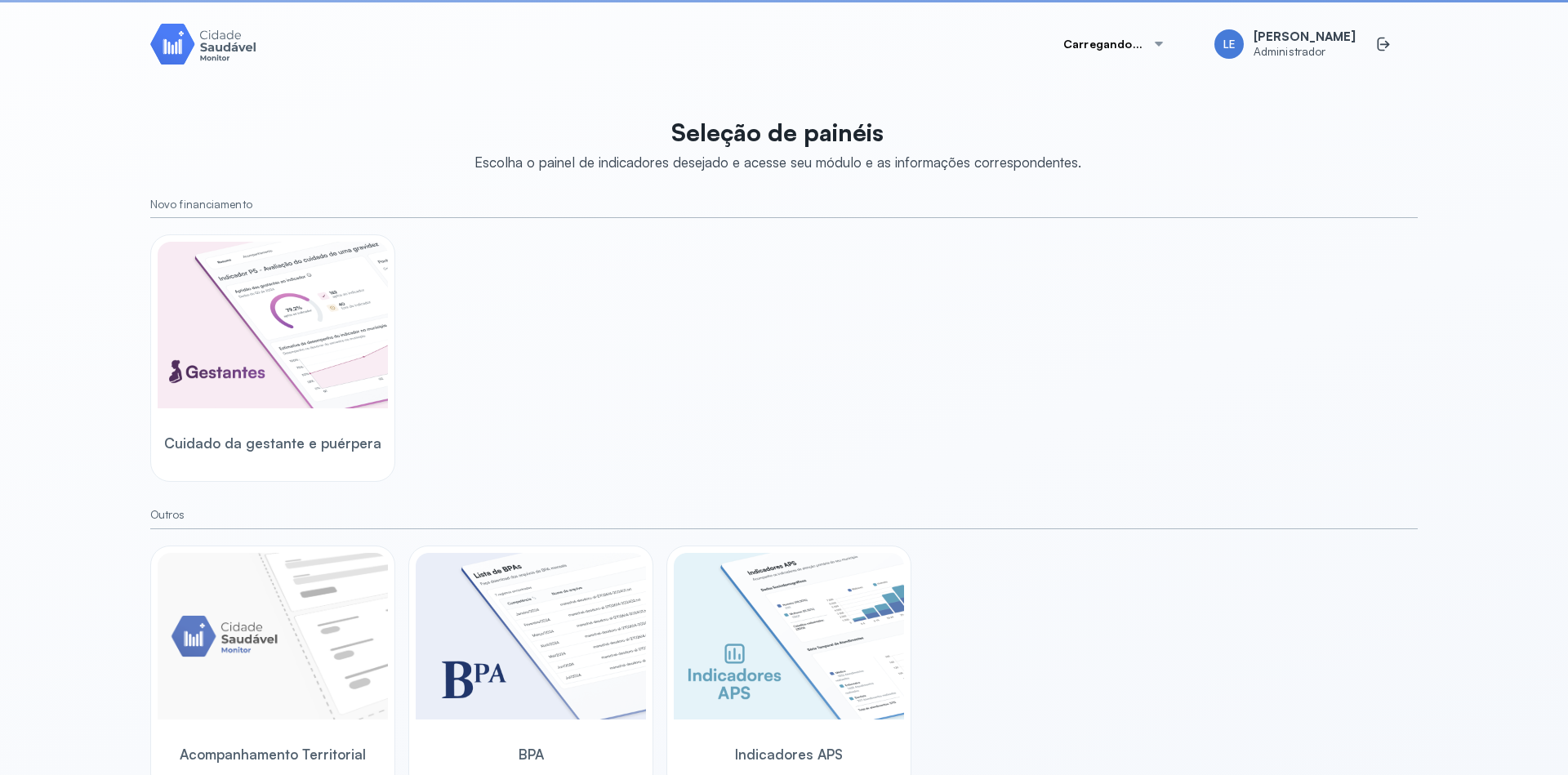
click at [1100, 302] on div "Cuidado da gestante e puérpera" at bounding box center [784, 357] width 1267 height 248
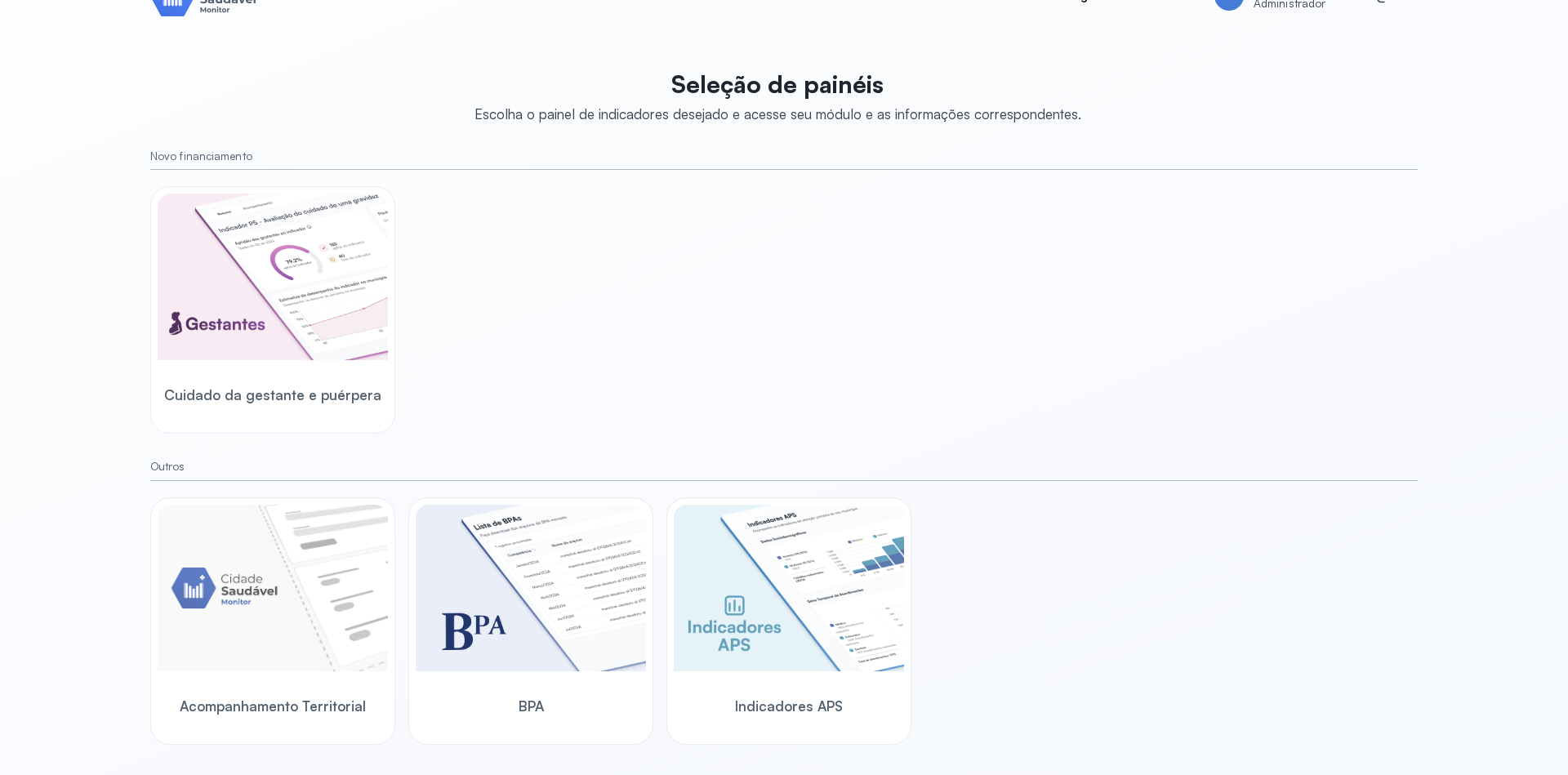
scroll to position [50, 0]
